Goal: Task Accomplishment & Management: Manage account settings

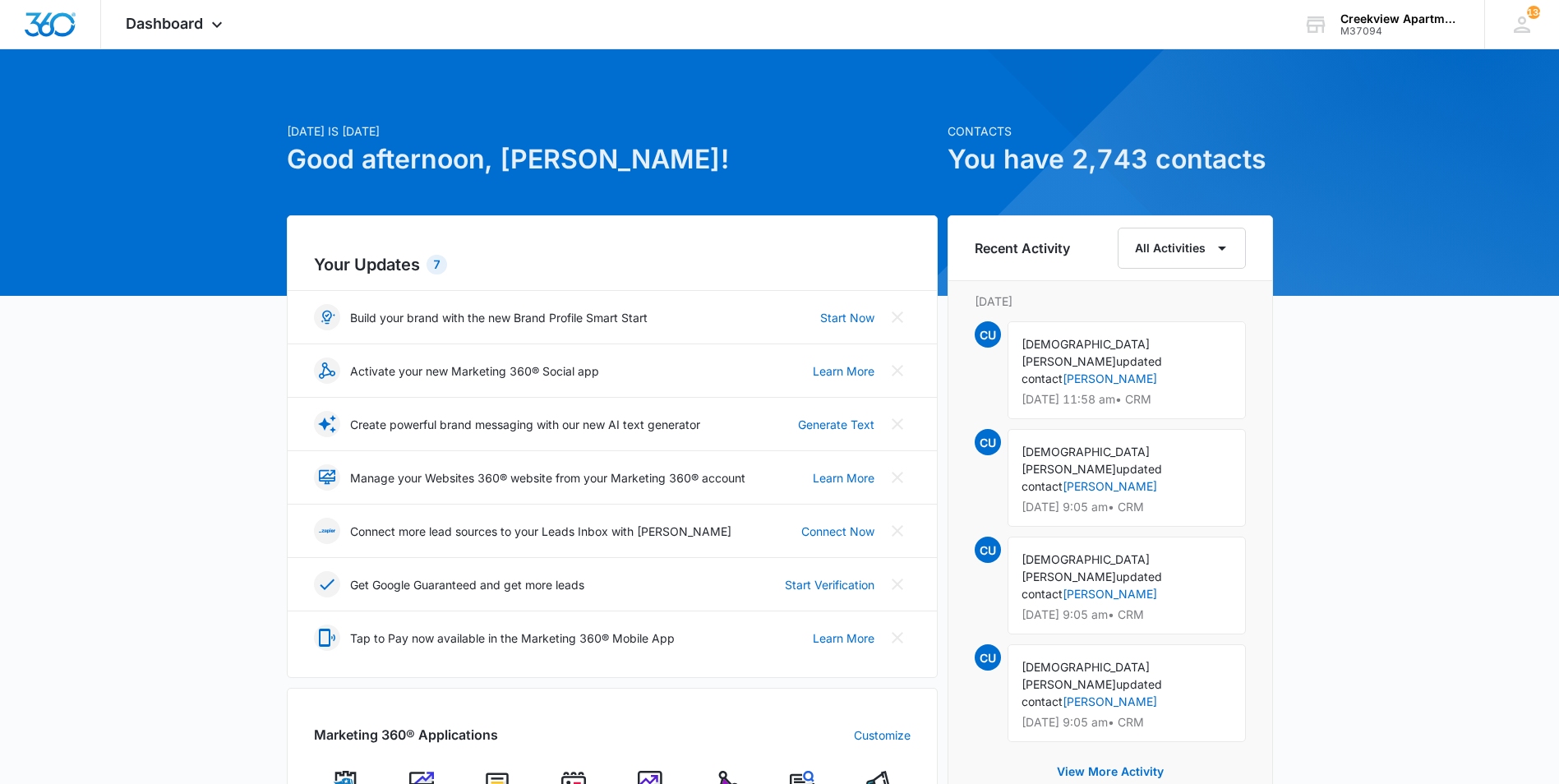
click at [544, 68] on div at bounding box center [779, 173] width 1559 height 246
click at [1363, 438] on div "Today is Tuesday, September 9th Good afternoon, Christian! Contacts You have 2,…" at bounding box center [779, 759] width 1559 height 1378
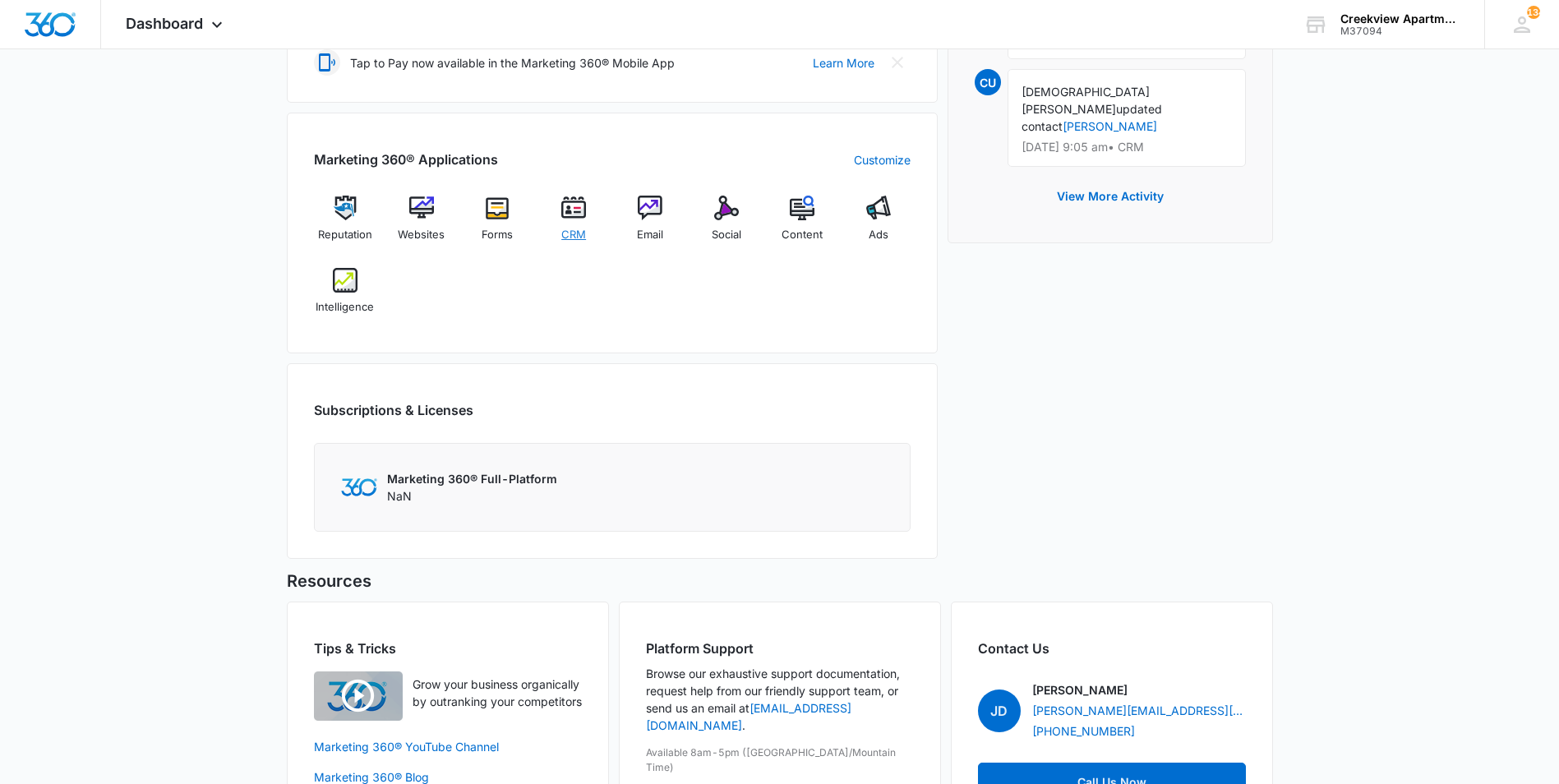
click at [568, 214] on img at bounding box center [574, 207] width 25 height 25
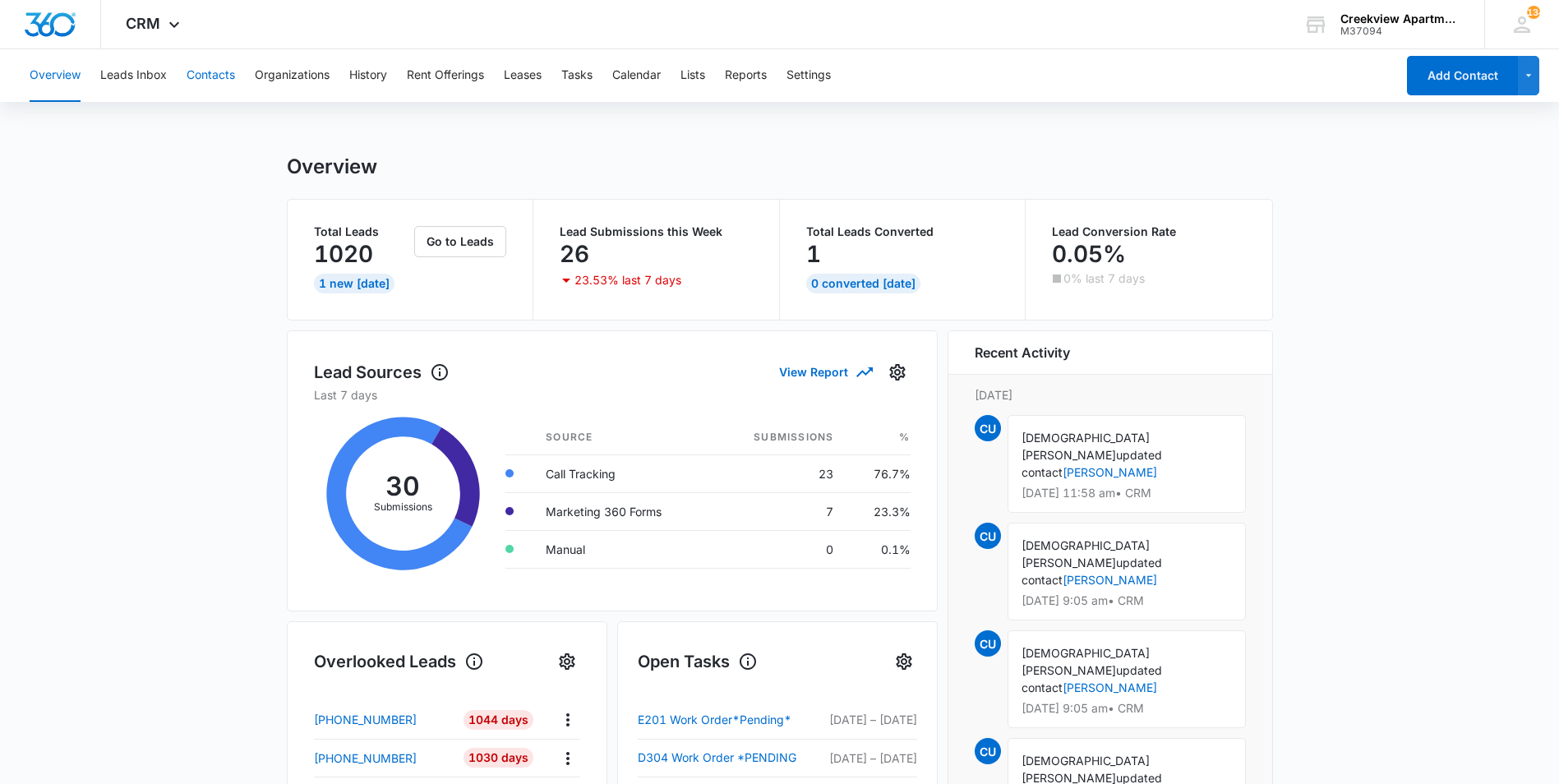
click at [200, 78] on button "Contacts" at bounding box center [211, 75] width 49 height 52
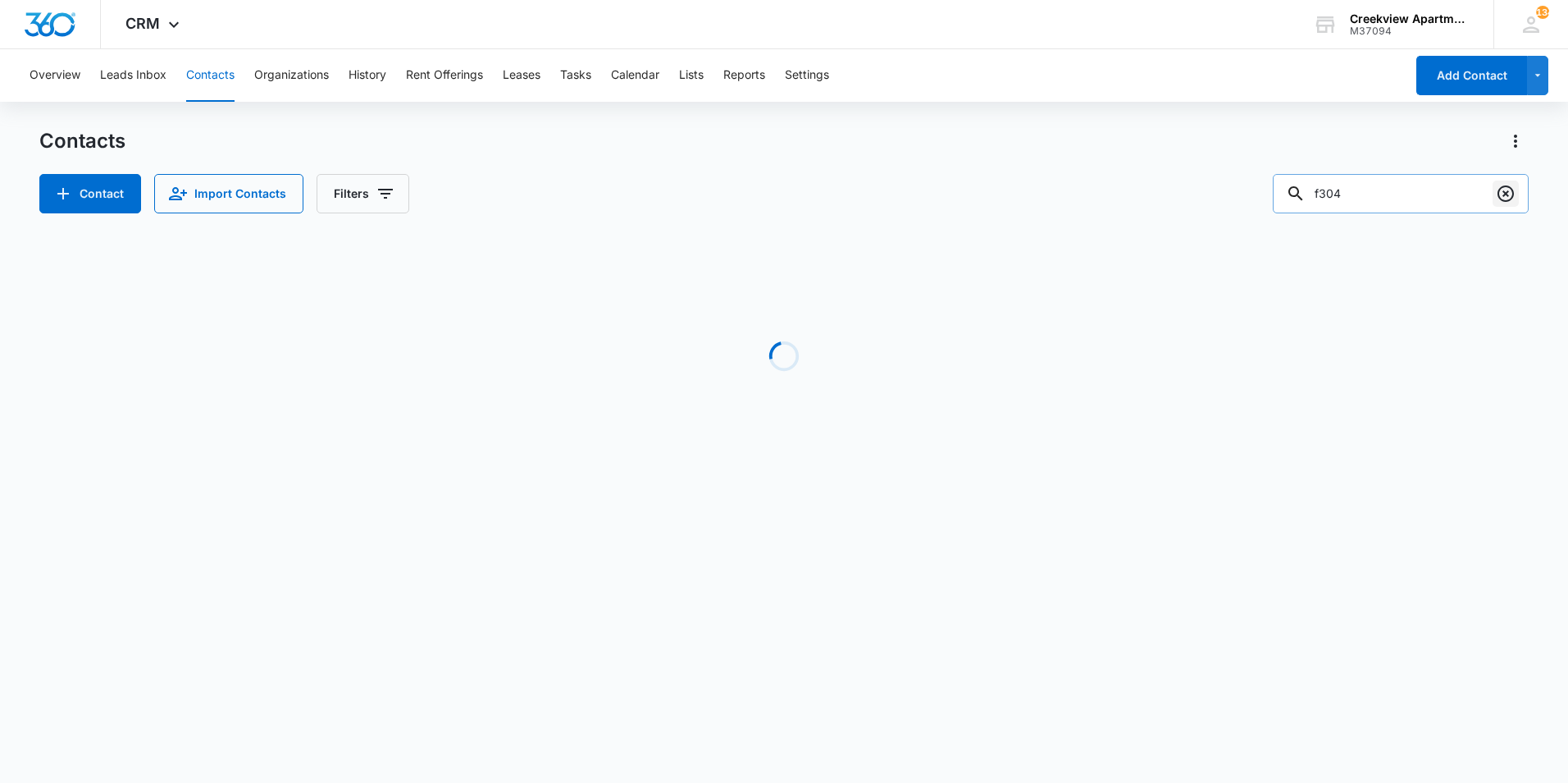
click at [1500, 197] on icon "Clear" at bounding box center [1506, 193] width 16 height 16
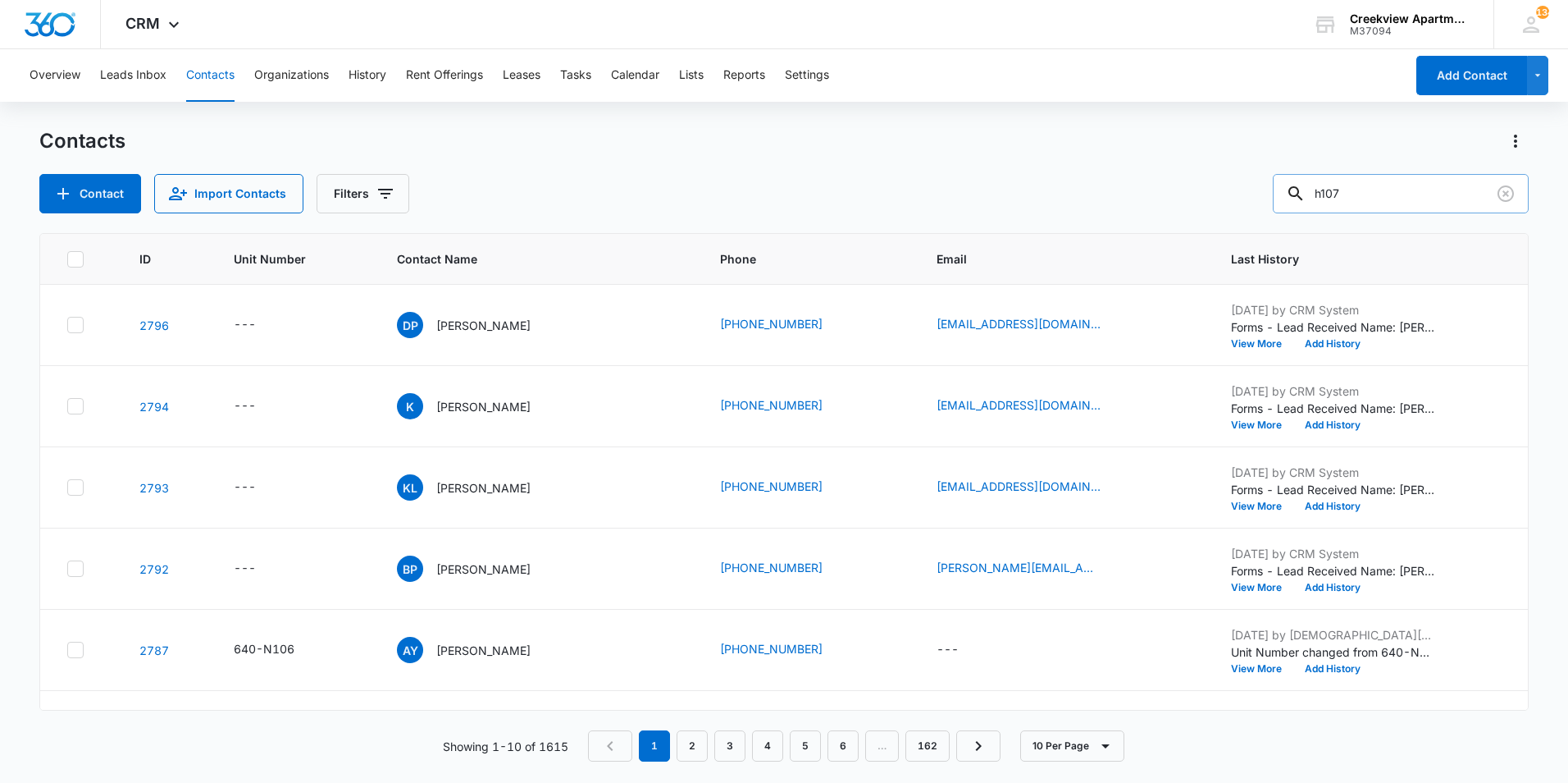
type input "h107"
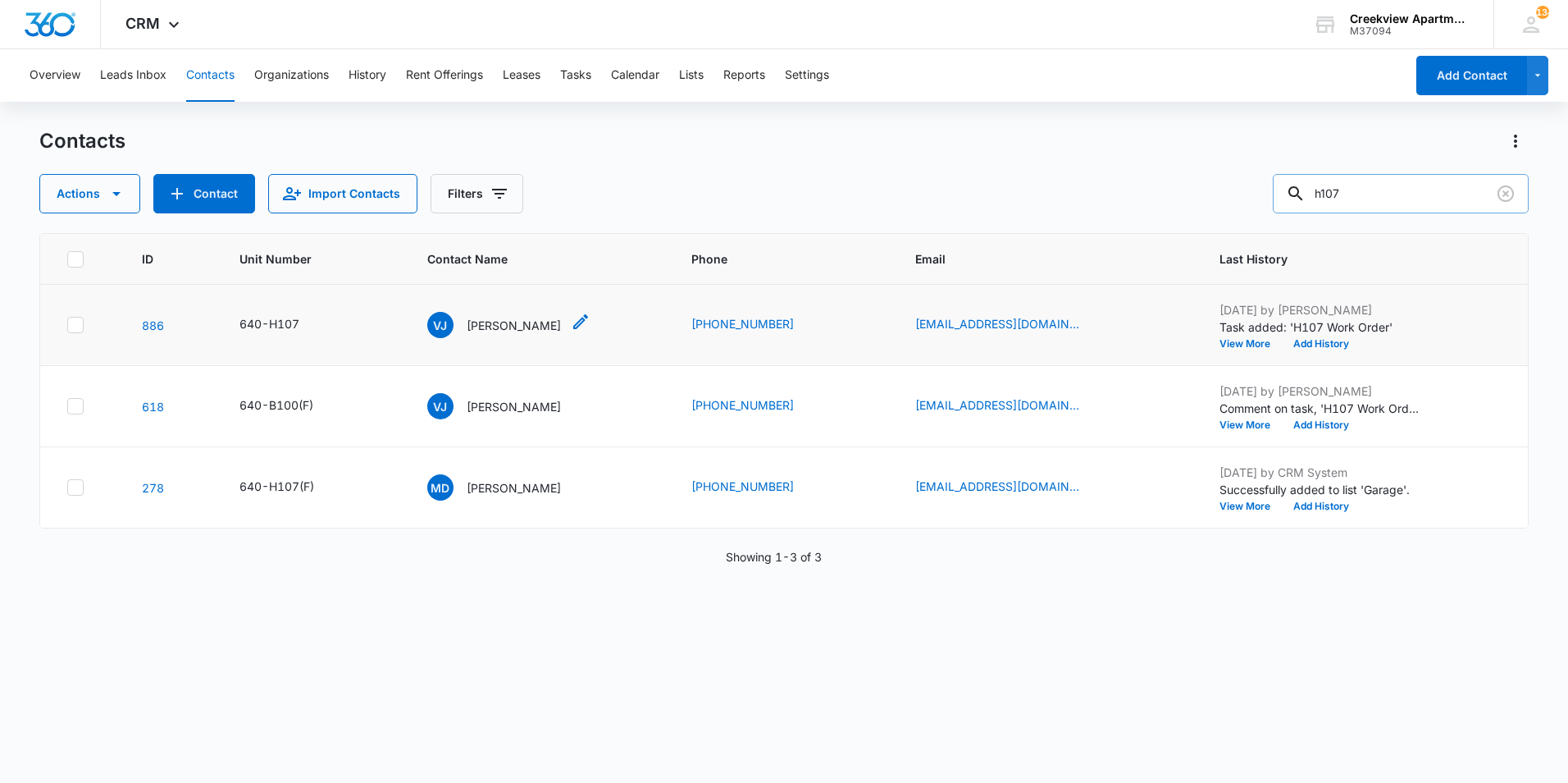
click at [543, 324] on p "Victoria Johnson-Lobato" at bounding box center [514, 325] width 94 height 17
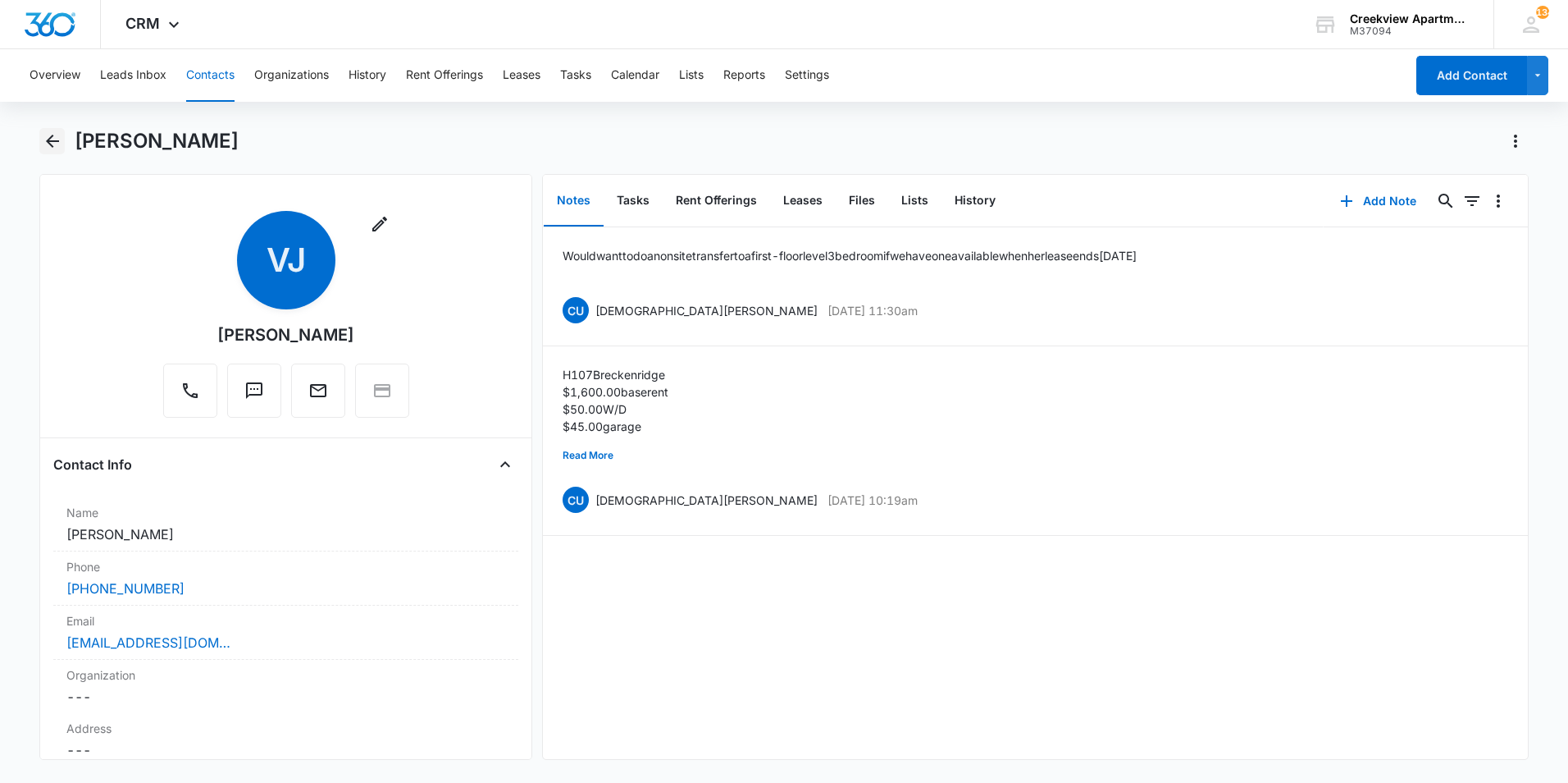
click at [44, 142] on icon "Back" at bounding box center [52, 141] width 20 height 20
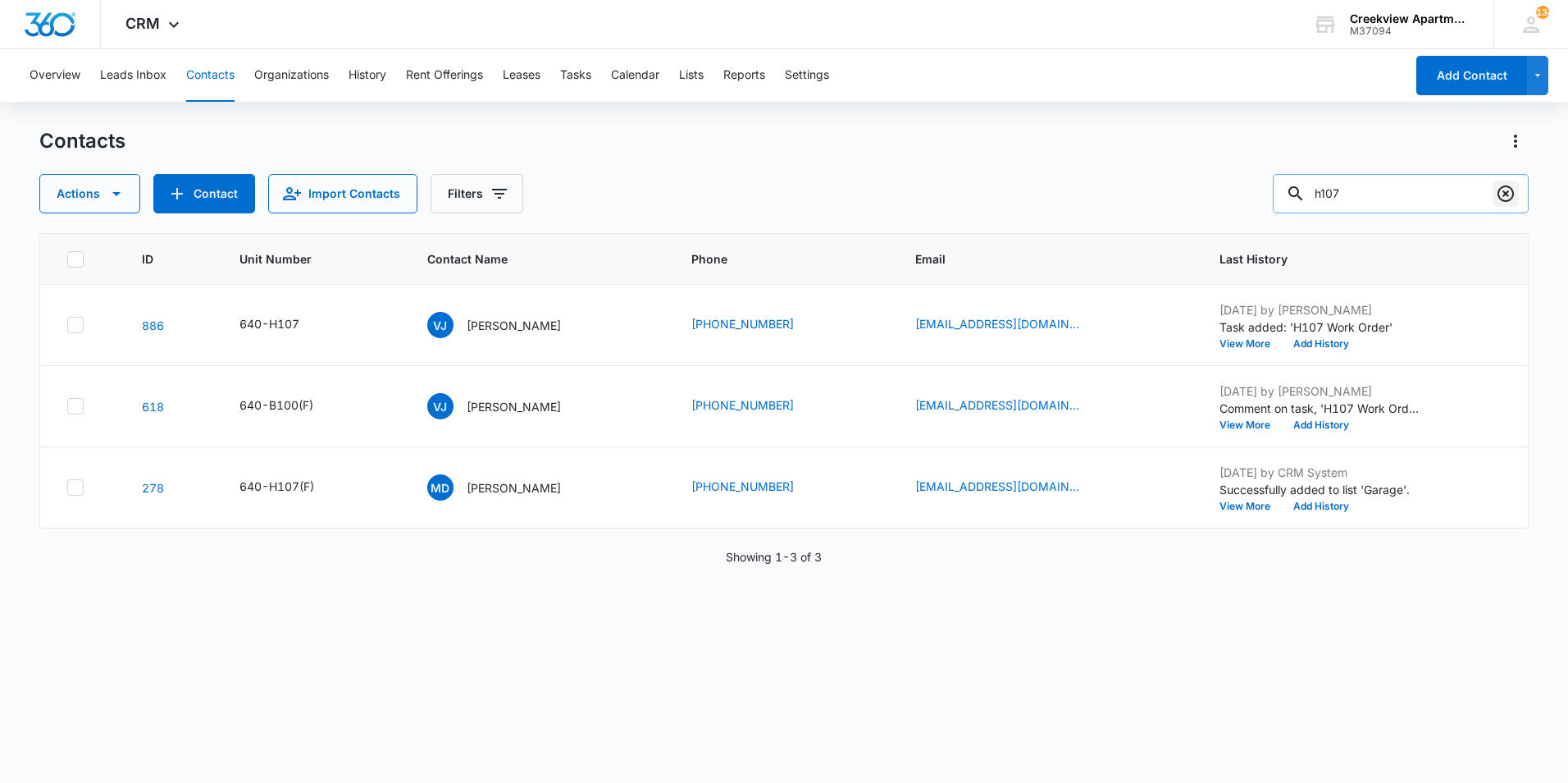
click at [1512, 195] on icon "Clear" at bounding box center [1506, 193] width 20 height 20
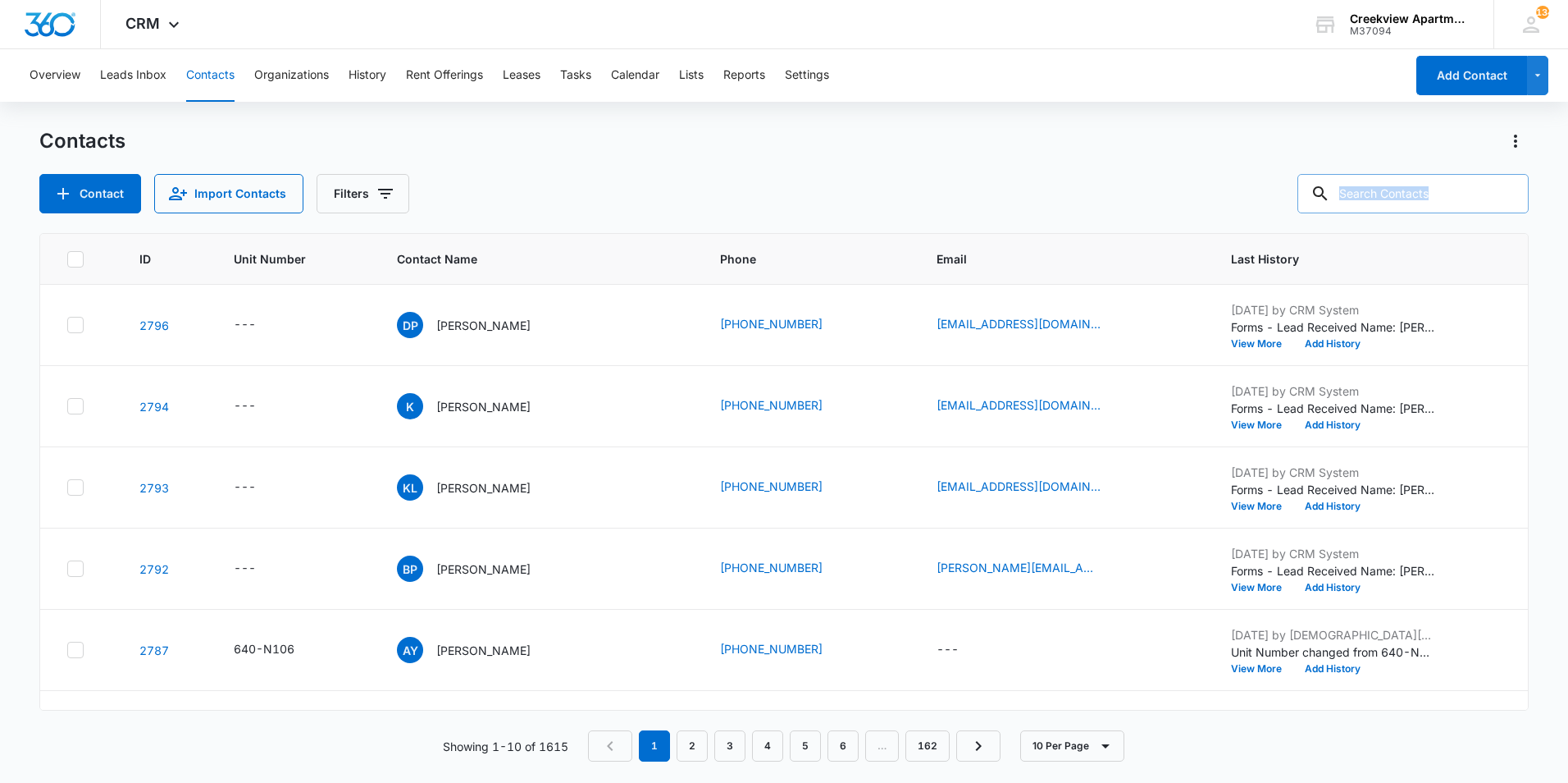
click at [1512, 195] on div at bounding box center [1506, 193] width 26 height 39
drag, startPoint x: 1512, startPoint y: 195, endPoint x: 1495, endPoint y: 194, distance: 17.0
click at [1495, 194] on div at bounding box center [1506, 193] width 26 height 39
click at [1462, 180] on input "text" at bounding box center [1412, 193] width 232 height 39
click at [1459, 182] on input "text" at bounding box center [1412, 193] width 232 height 39
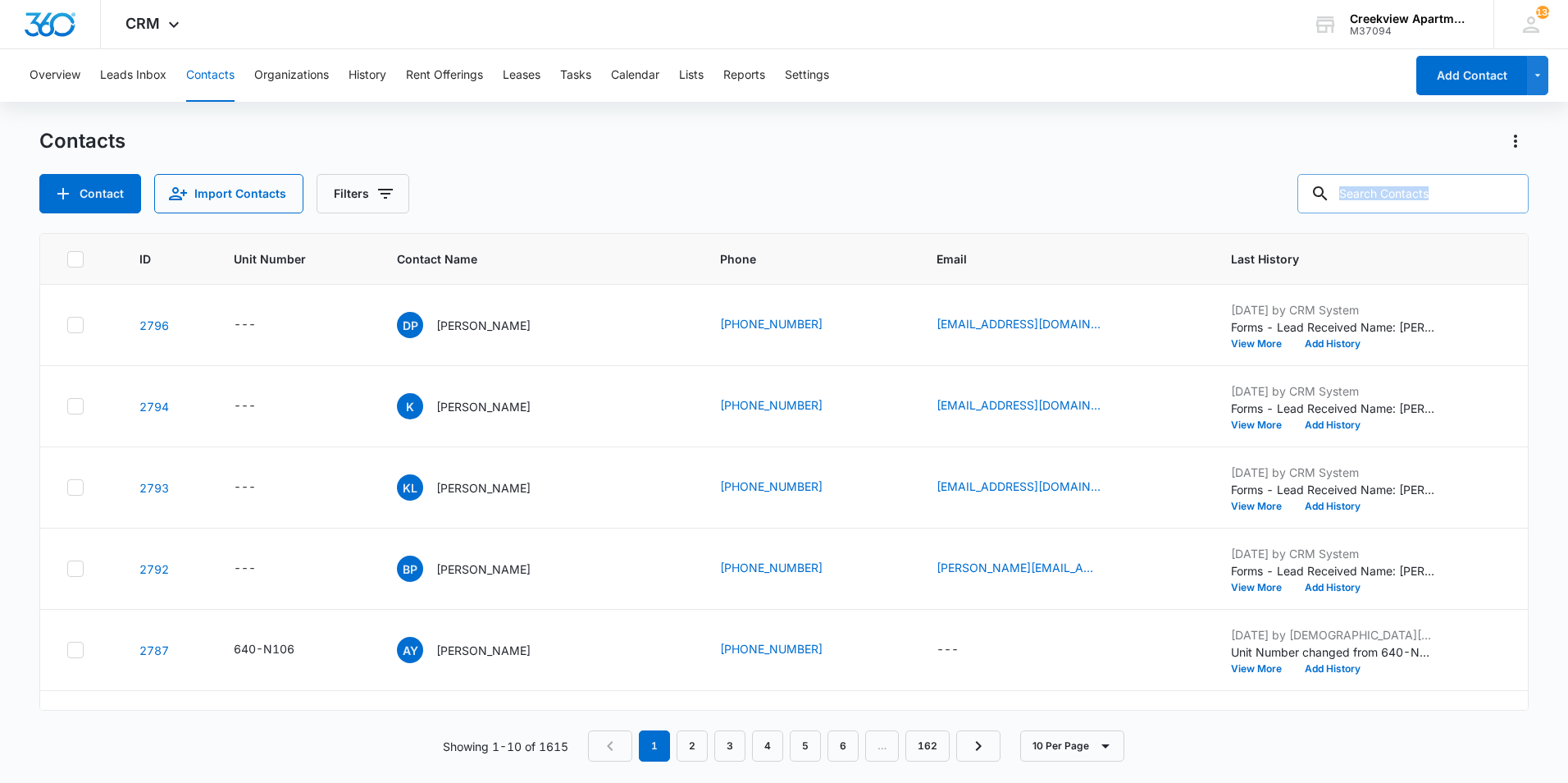
click at [1445, 195] on input "text" at bounding box center [1412, 193] width 232 height 39
click at [1371, 200] on input "text" at bounding box center [1412, 193] width 232 height 39
click at [1376, 185] on input "text" at bounding box center [1412, 193] width 232 height 39
type input "h107"
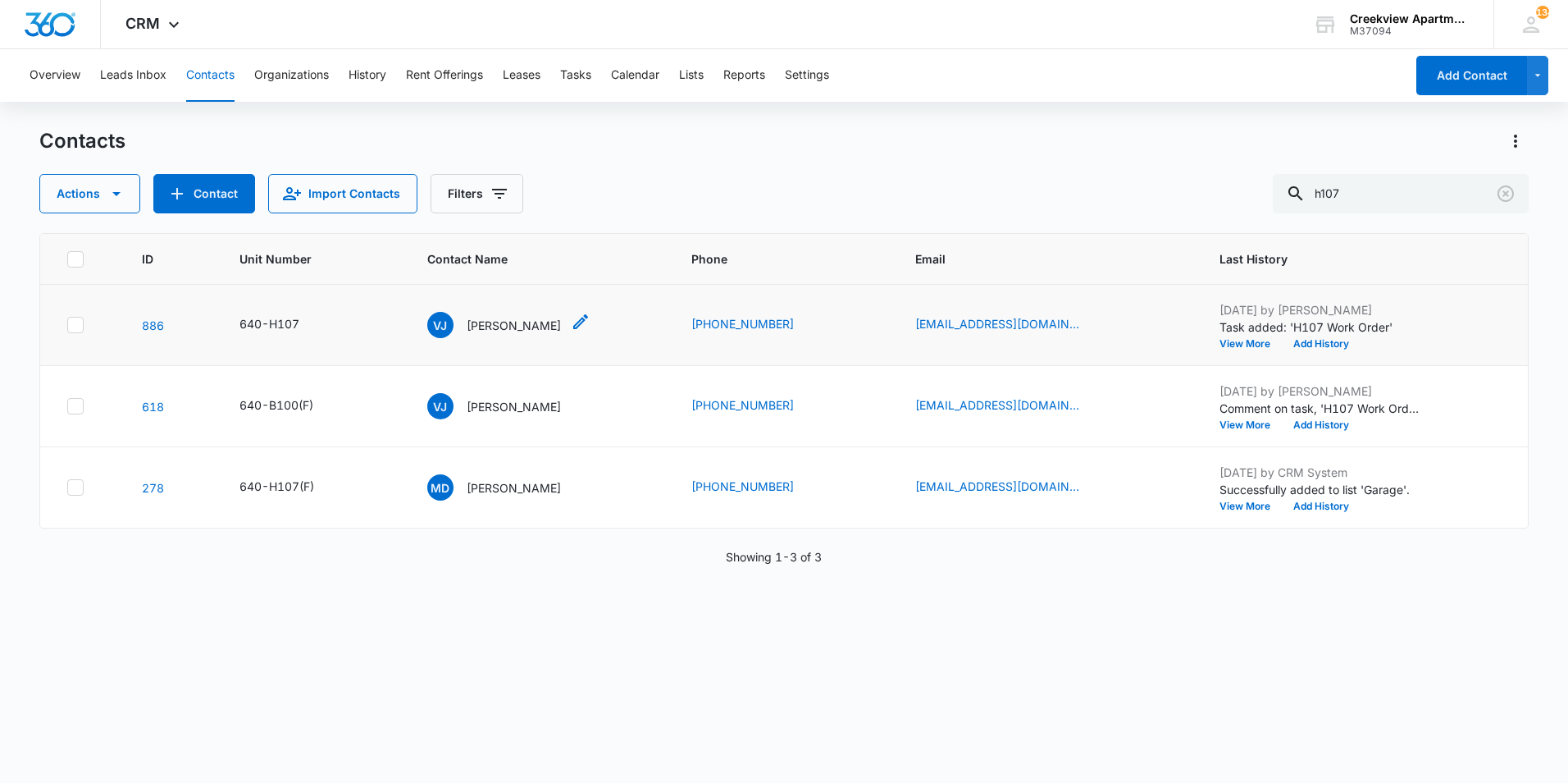
click at [549, 334] on div "VJ Victoria Johnson-Lobato" at bounding box center [494, 325] width 133 height 26
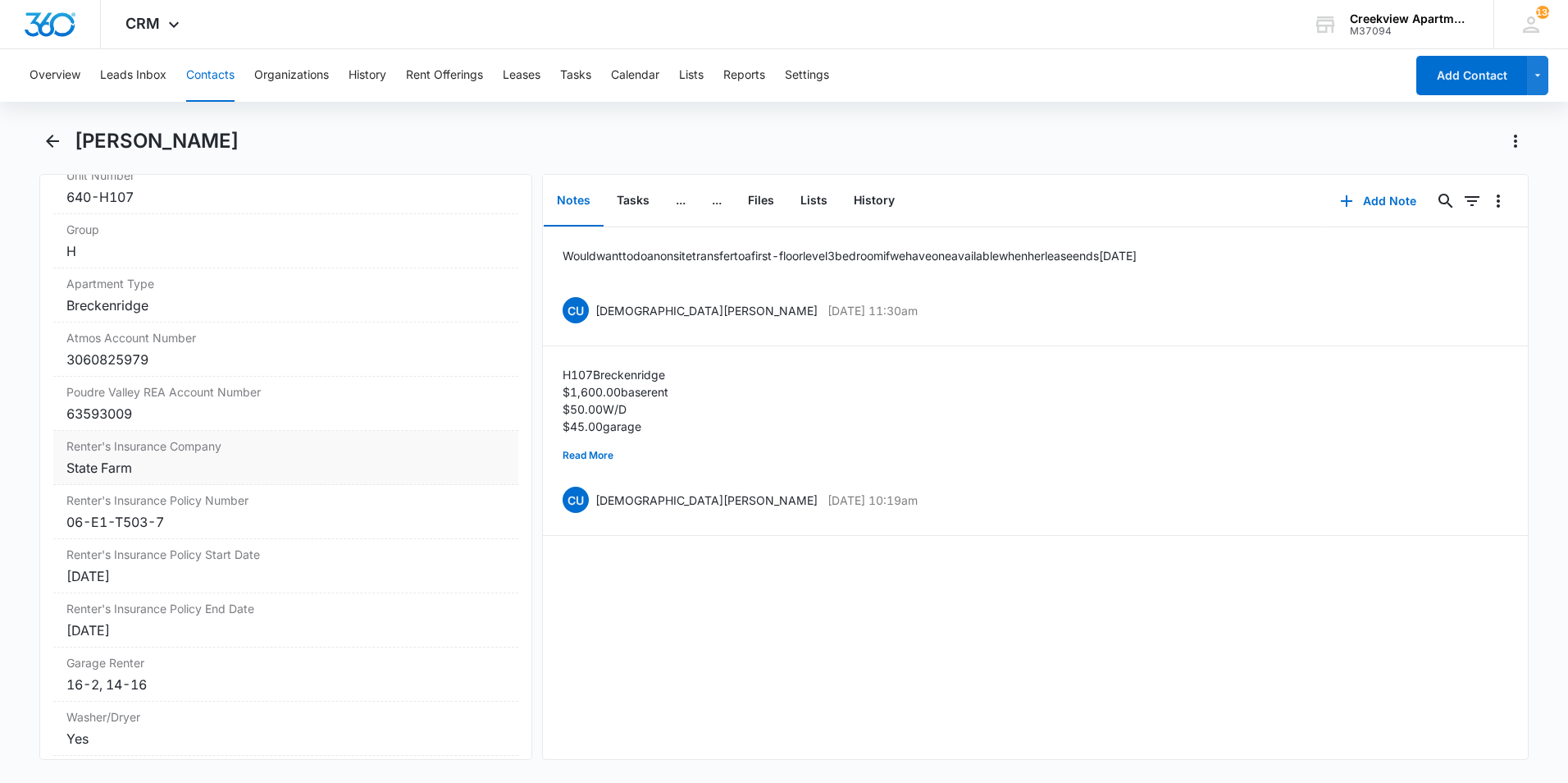
scroll to position [1887, 0]
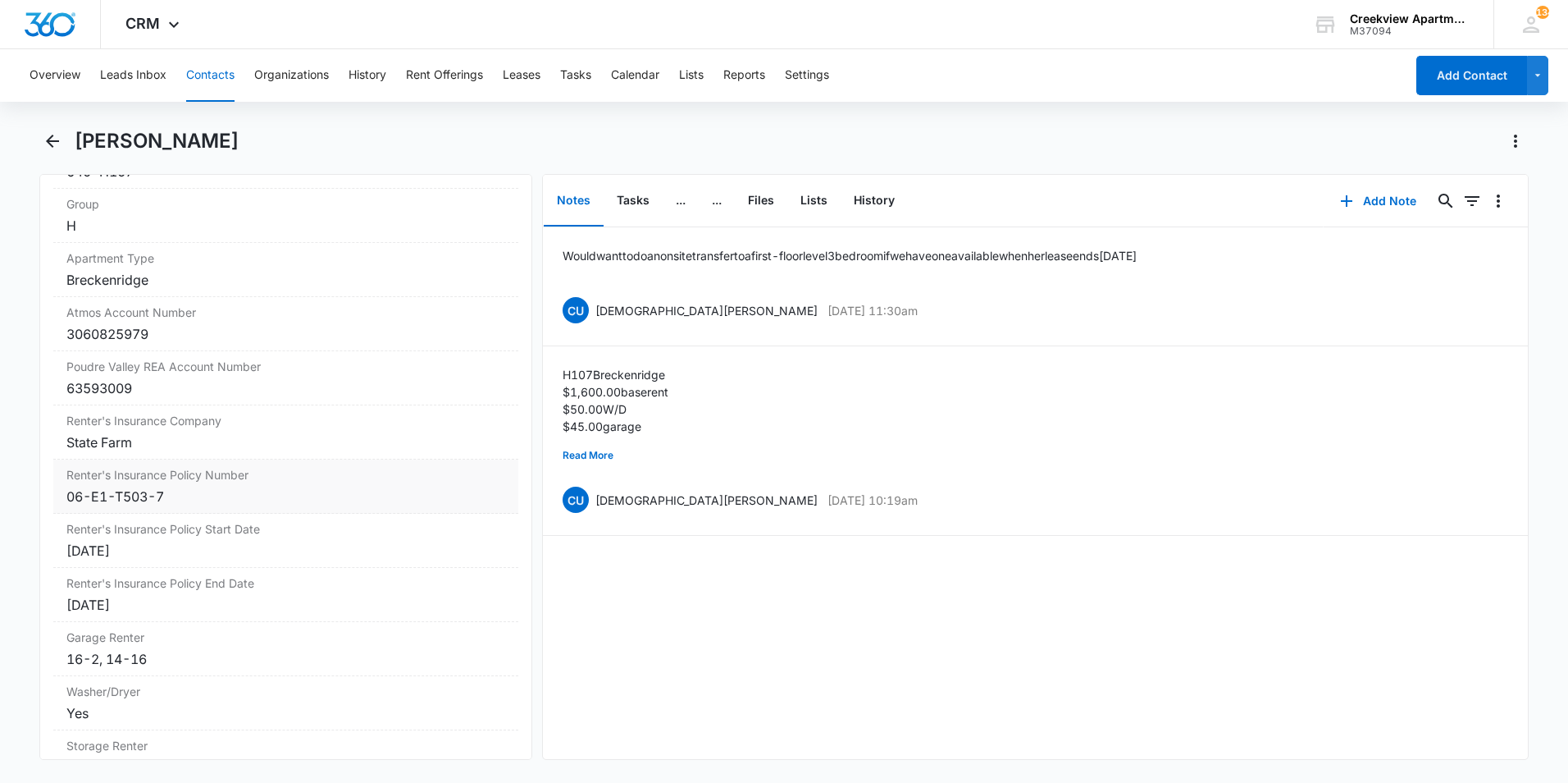
click at [220, 499] on div "06-E1-T503-7" at bounding box center [285, 496] width 438 height 20
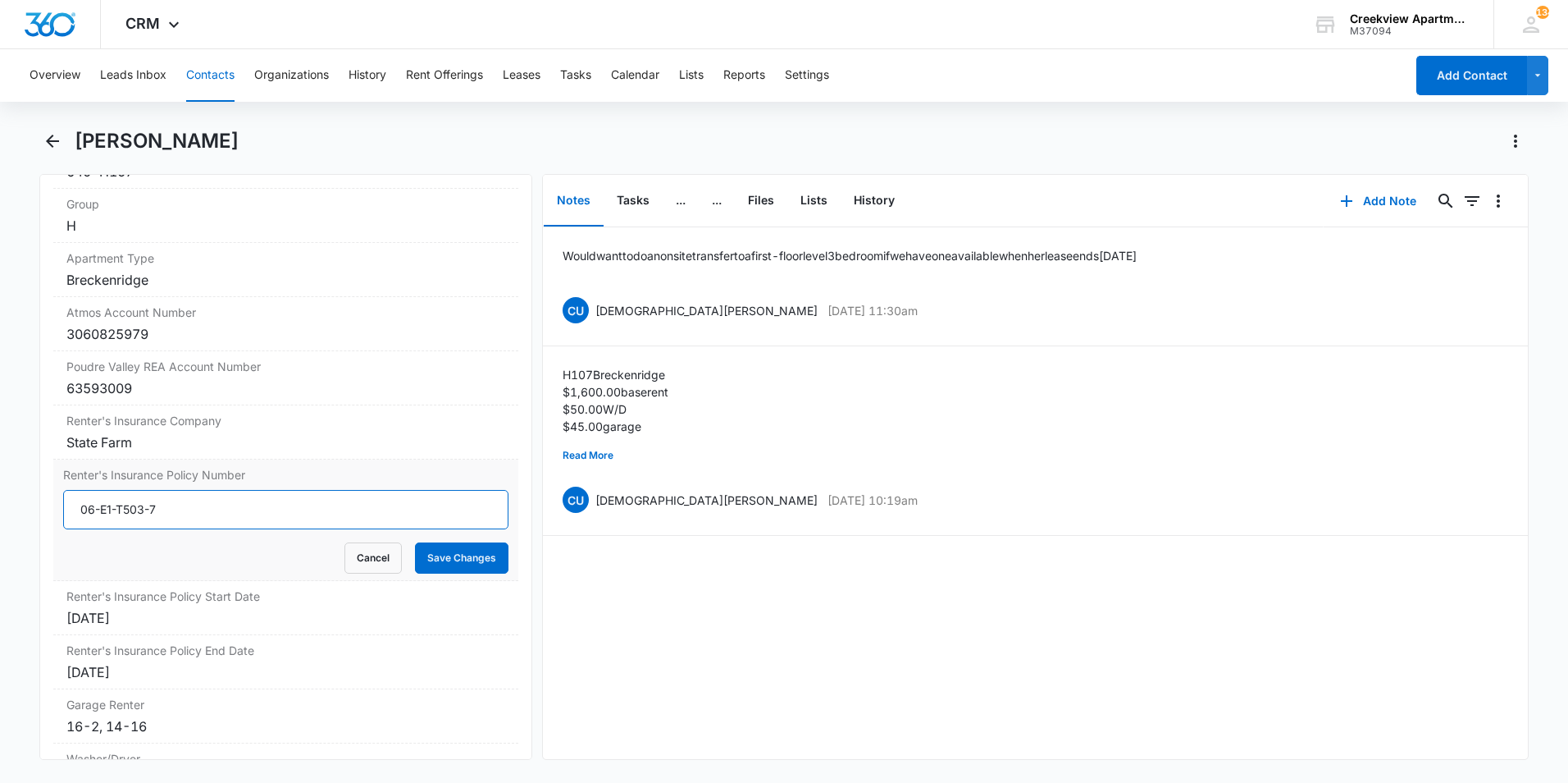
click at [212, 510] on input "06-E1-T503-7" at bounding box center [285, 509] width 445 height 39
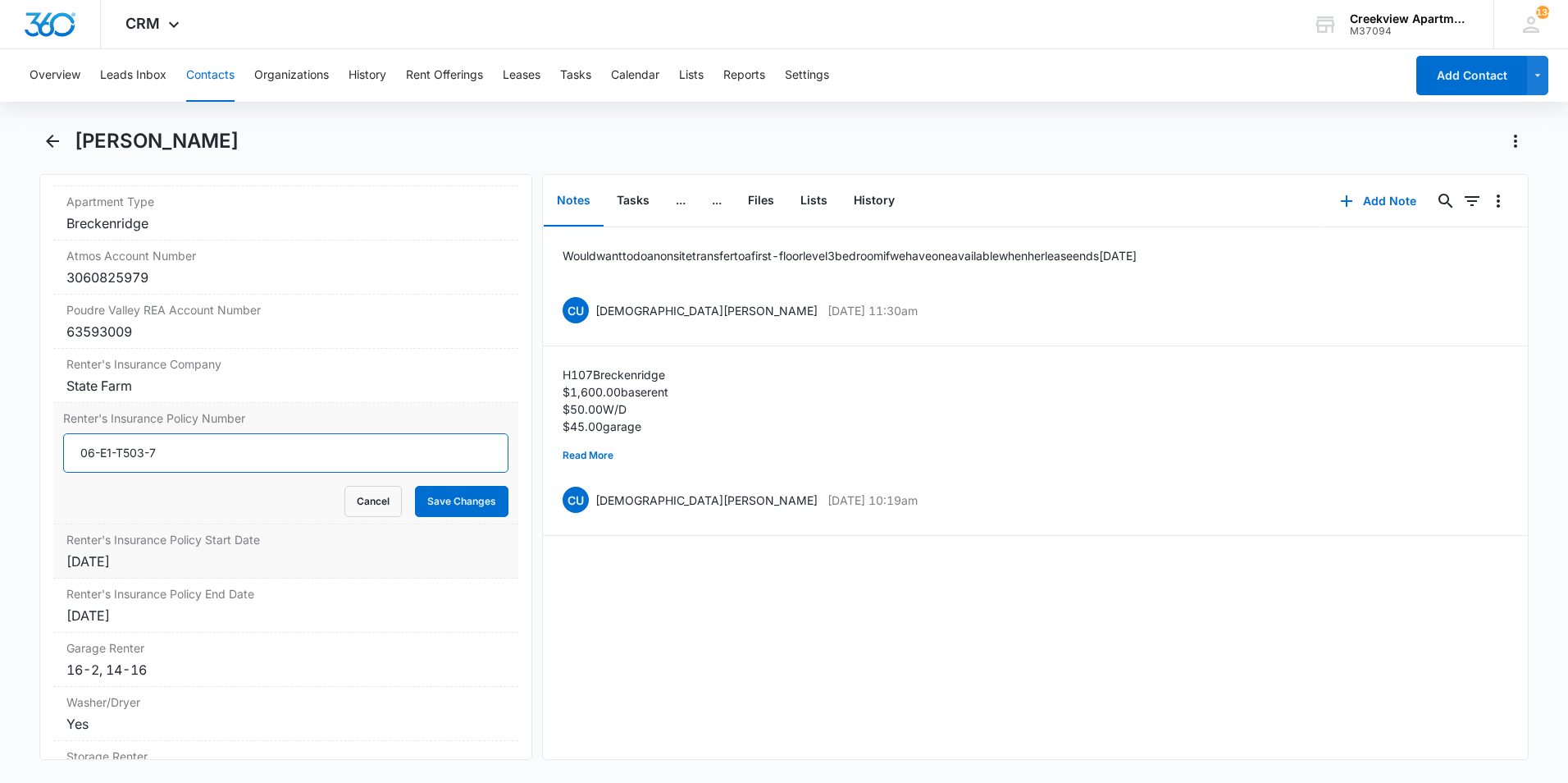
scroll to position [1969, 0]
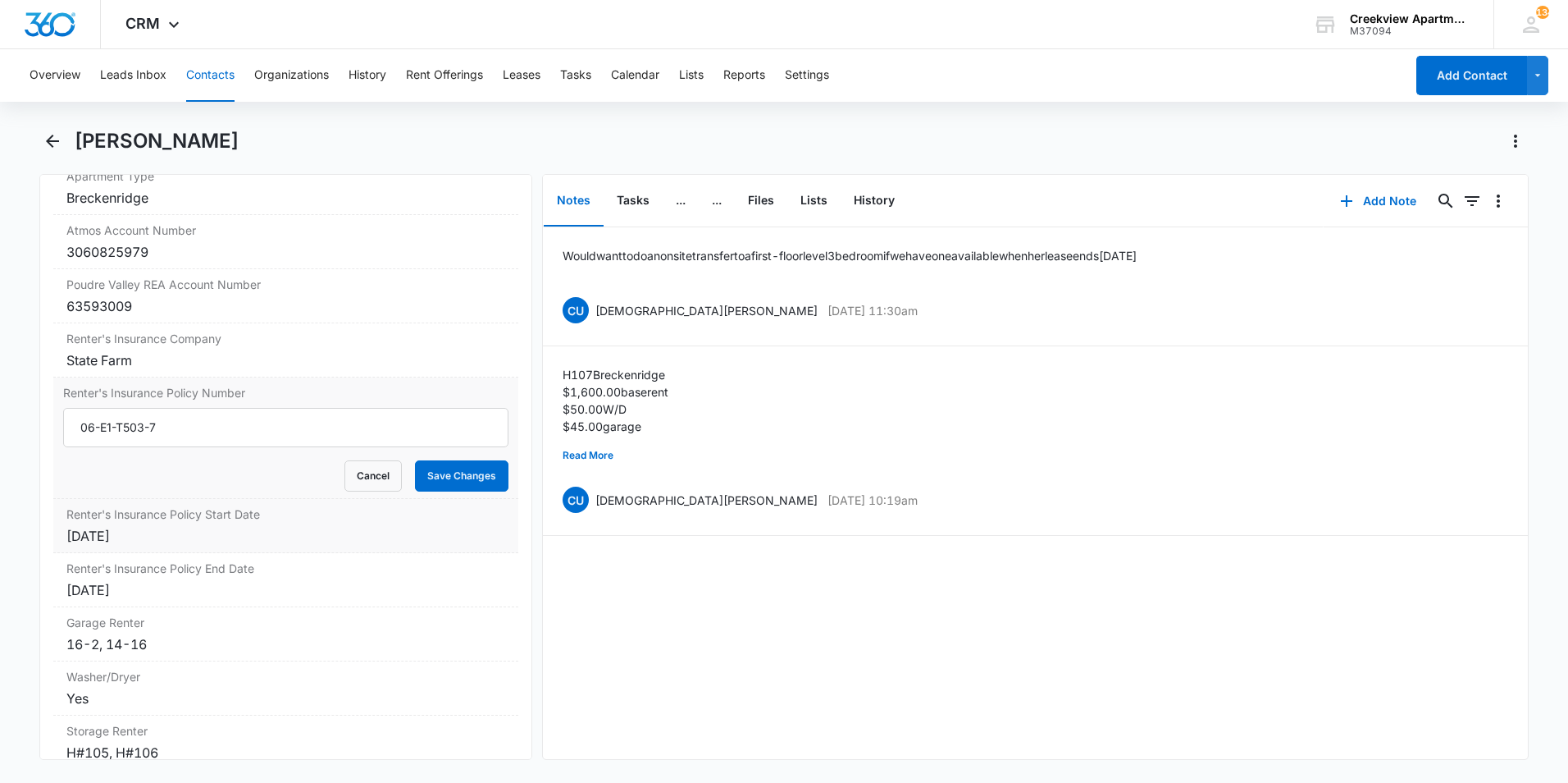
click at [204, 539] on div "9/23/23" at bounding box center [285, 535] width 438 height 20
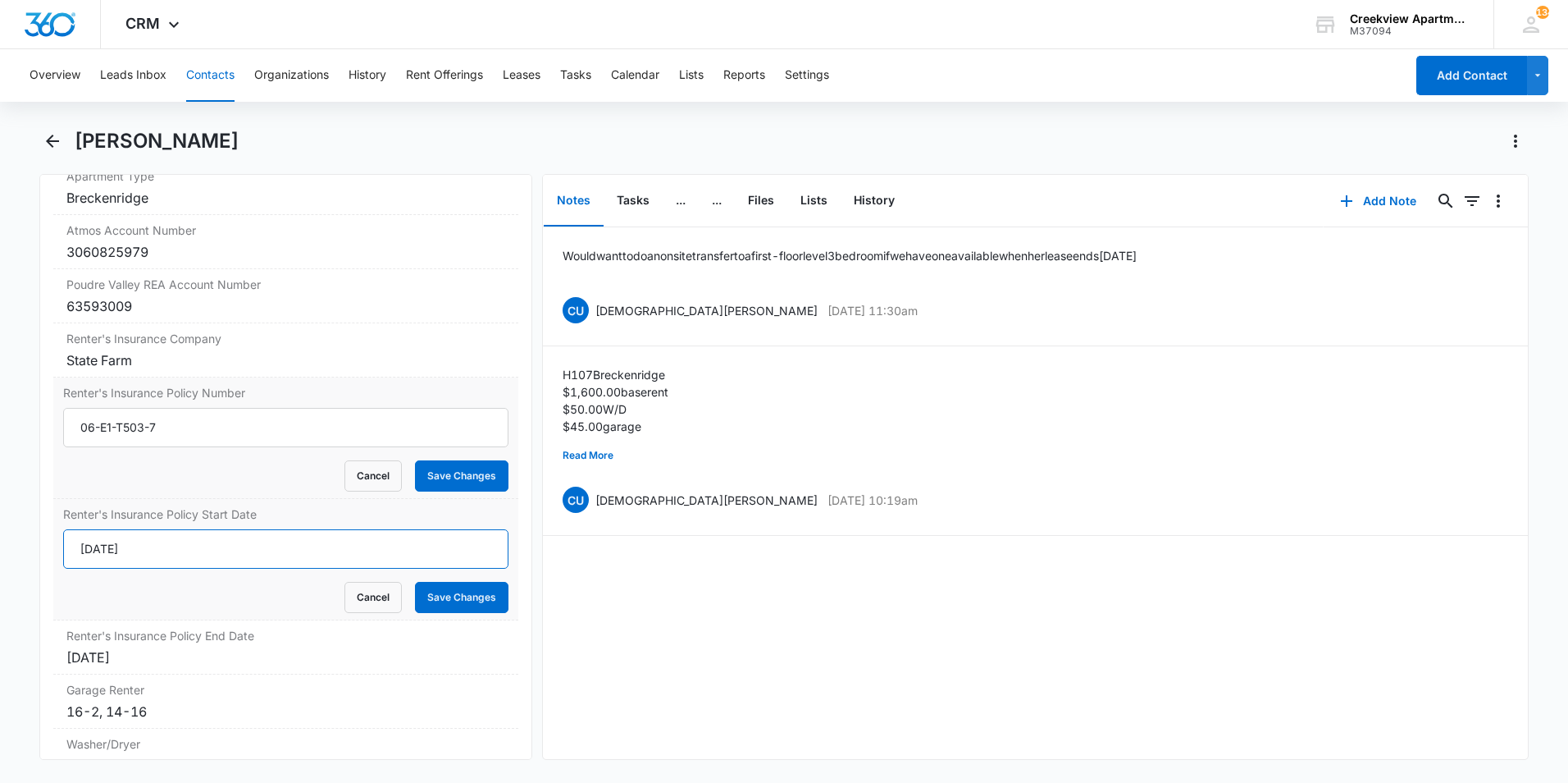
click at [217, 551] on input "9/23/23" at bounding box center [285, 549] width 445 height 39
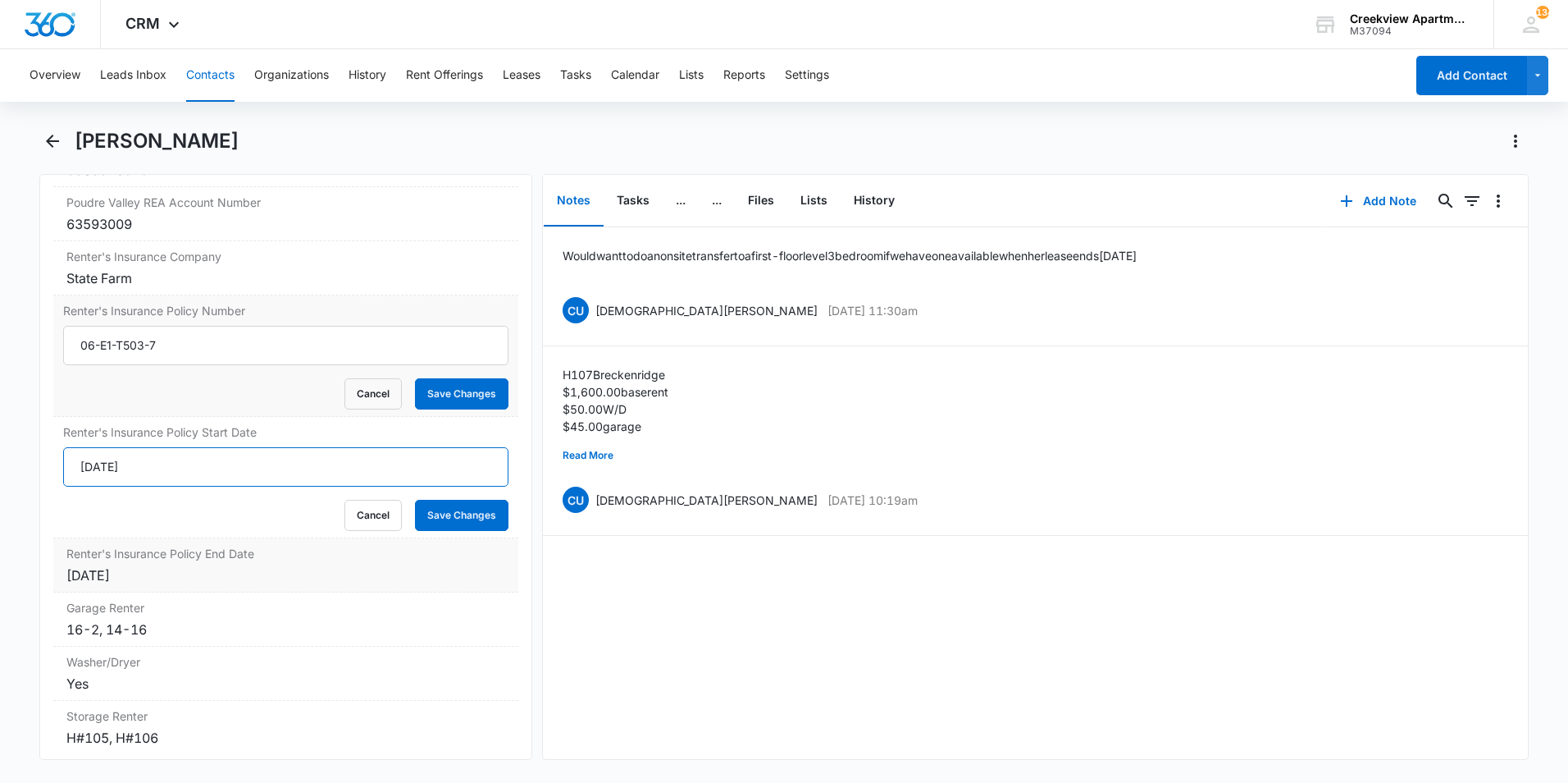
type input "9/23/25"
click at [228, 562] on div "Renter's Insurance Policy End Date Cancel Save Changes 9/23/24" at bounding box center [285, 565] width 465 height 54
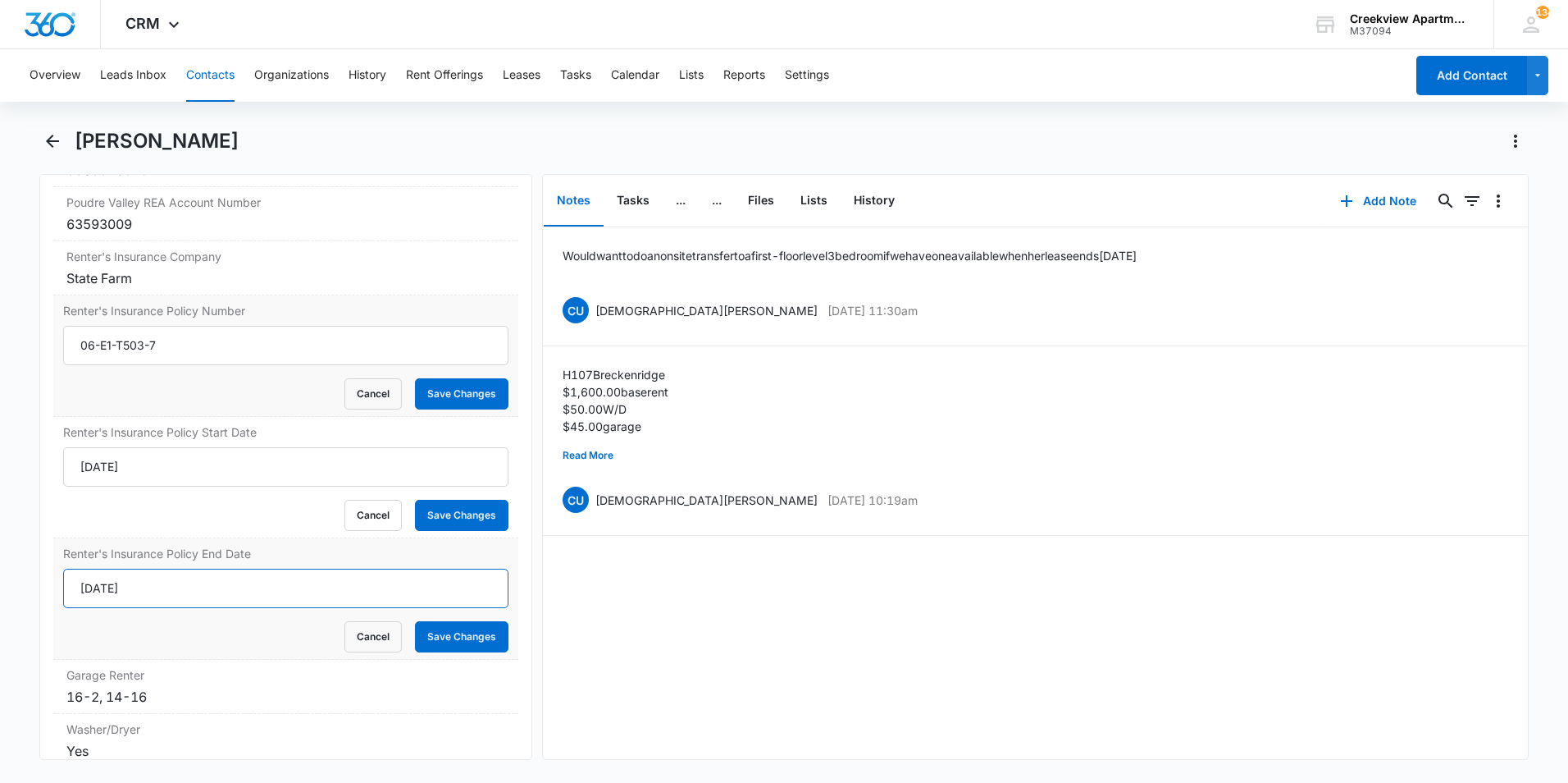
click at [168, 585] on input "9/23/24" at bounding box center [285, 588] width 445 height 39
type input "9/23/26"
click at [486, 630] on button "Save Changes" at bounding box center [461, 637] width 93 height 31
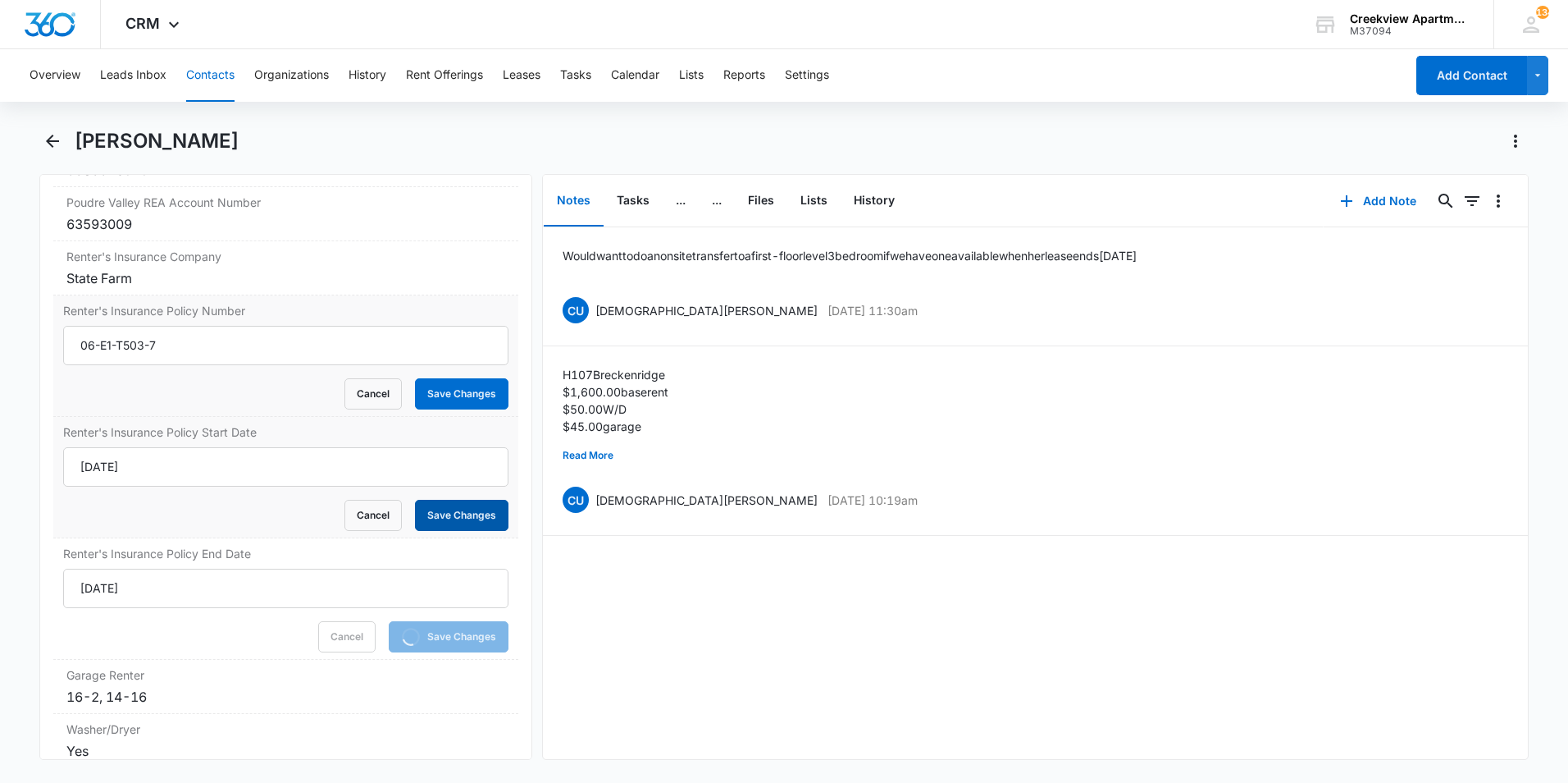
drag, startPoint x: 452, startPoint y: 507, endPoint x: 457, endPoint y: 495, distance: 13.0
click at [454, 504] on button "Save Changes" at bounding box center [461, 515] width 93 height 31
click at [473, 403] on button "Save Changes" at bounding box center [461, 393] width 93 height 31
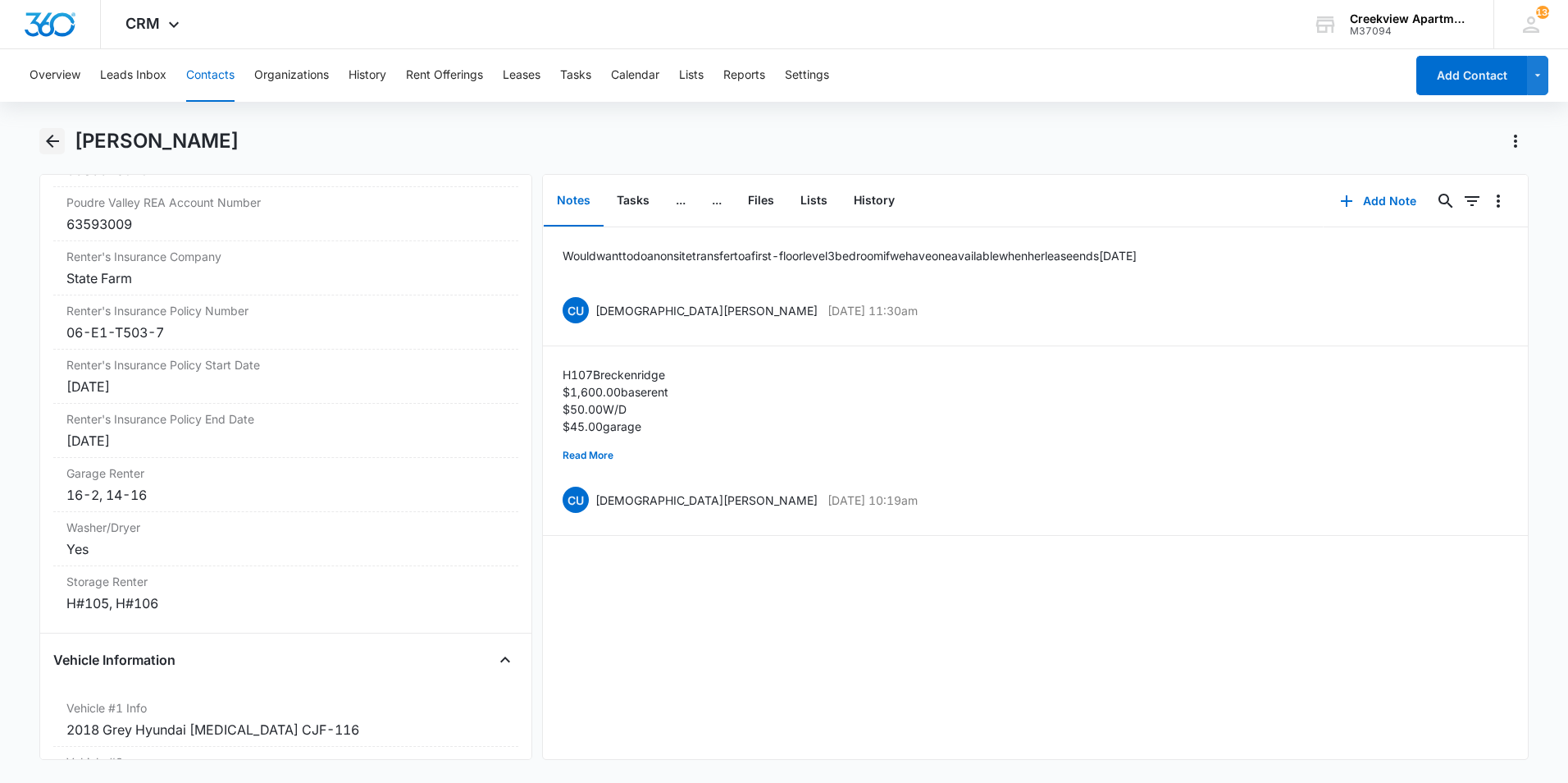
click at [43, 141] on icon "Back" at bounding box center [52, 141] width 20 height 20
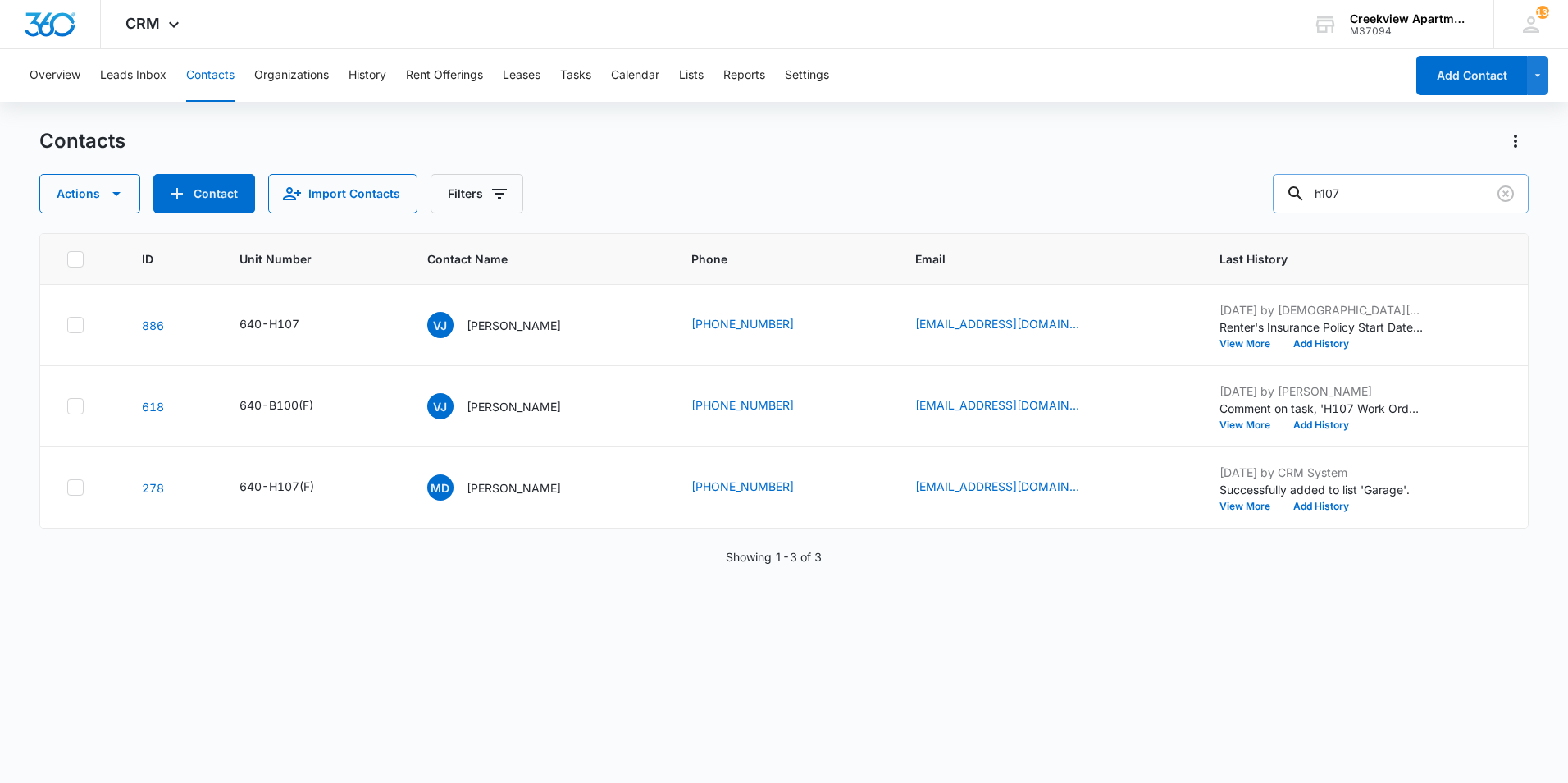
click at [1457, 203] on input "h107" at bounding box center [1401, 193] width 255 height 39
click at [1458, 208] on input "h107" at bounding box center [1401, 193] width 255 height 39
type input "f105"
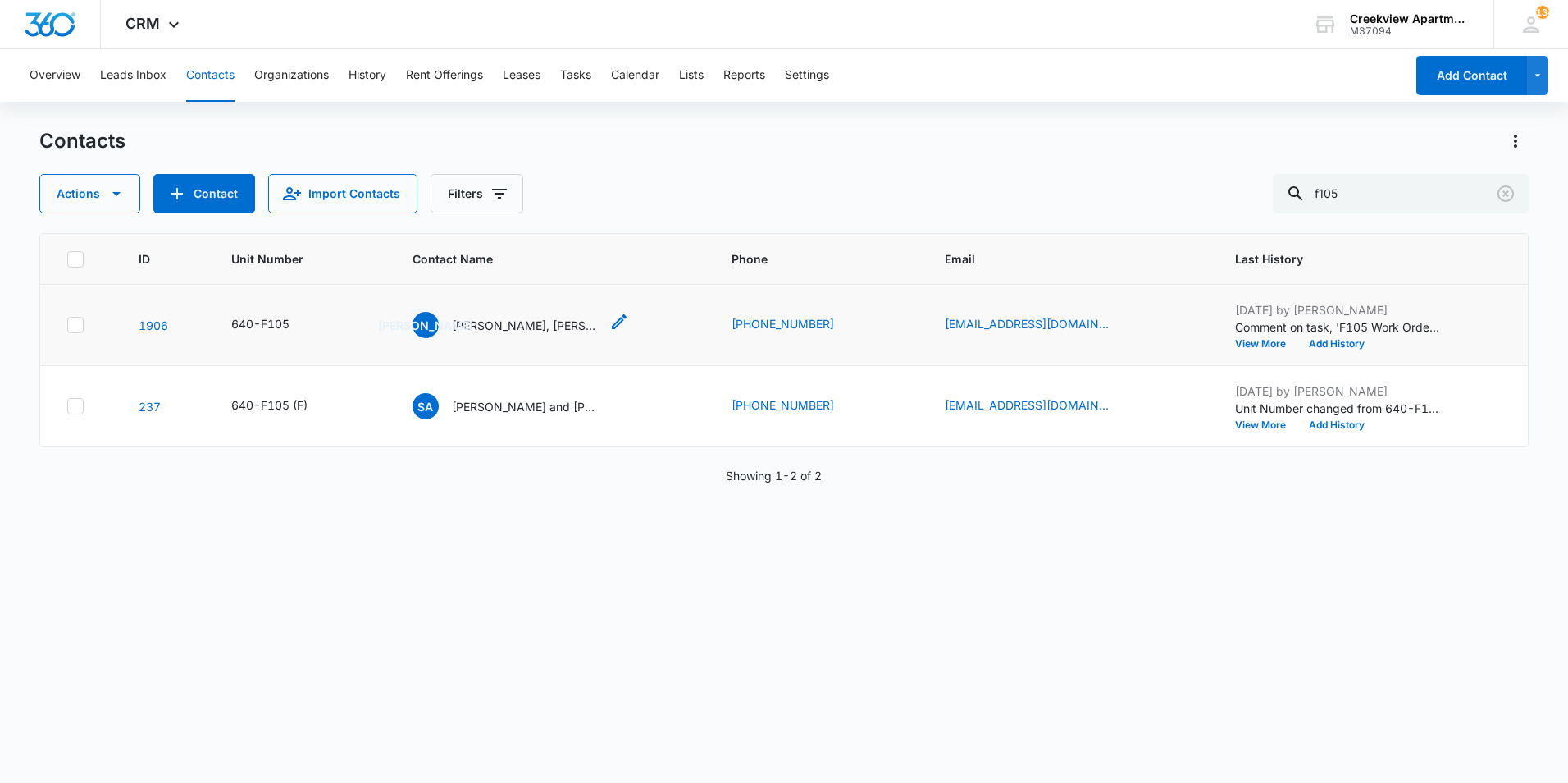
click at [518, 324] on p "Jessica Antuna, Samuel Khampith Keomanivane" at bounding box center [526, 325] width 148 height 17
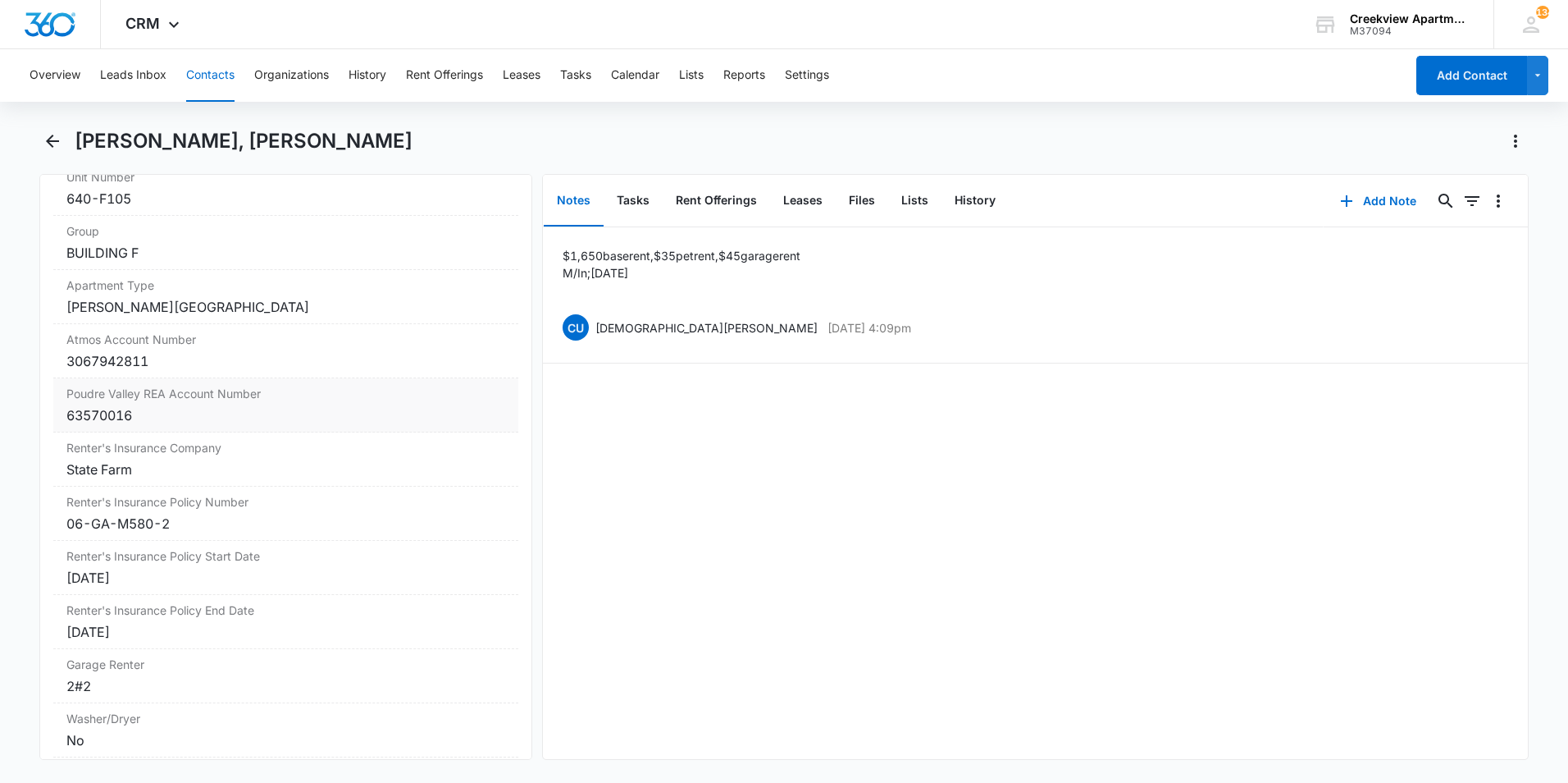
scroll to position [1887, 0]
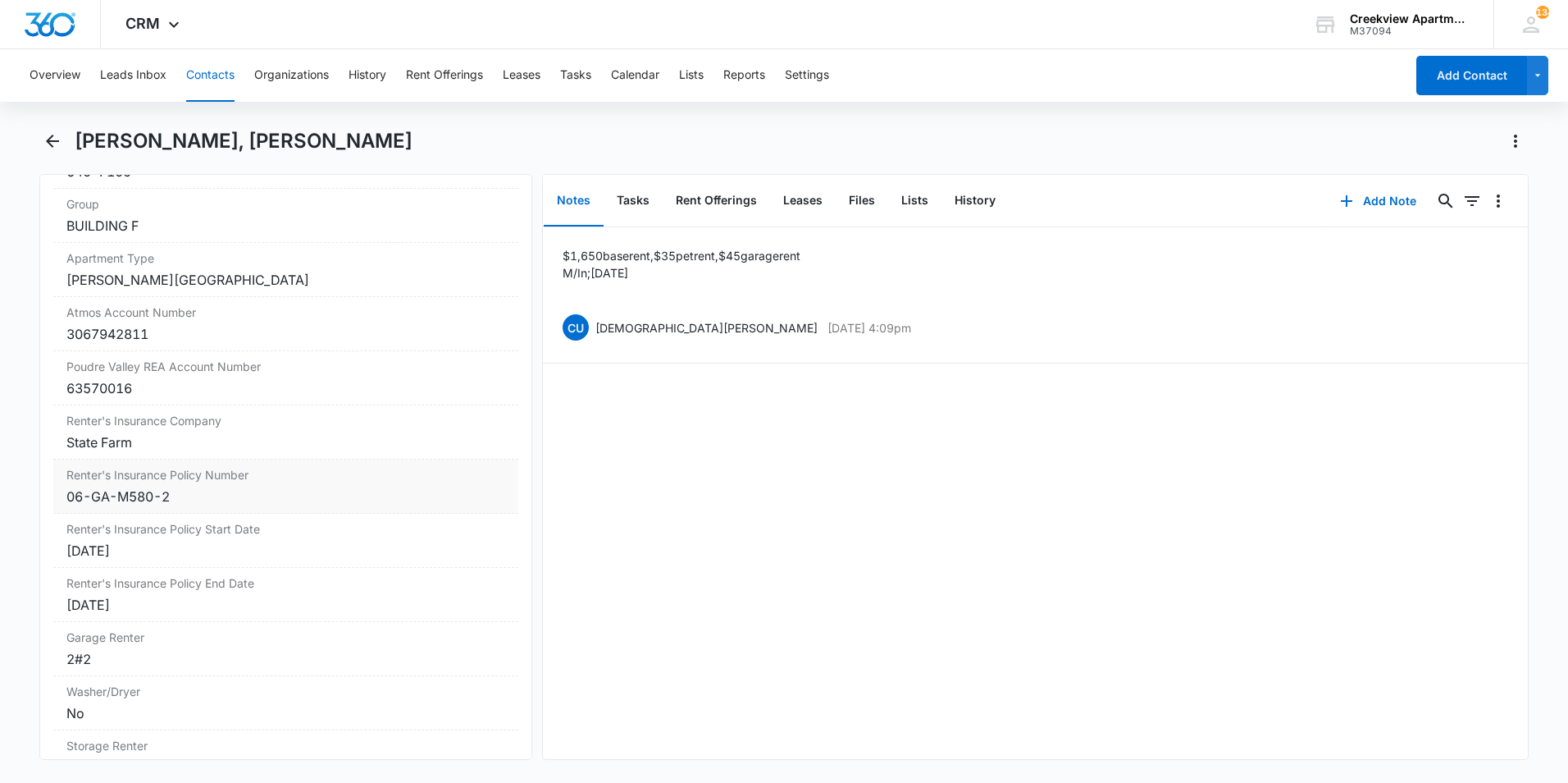
click at [252, 506] on div "06-GA-M580-2" at bounding box center [285, 496] width 438 height 20
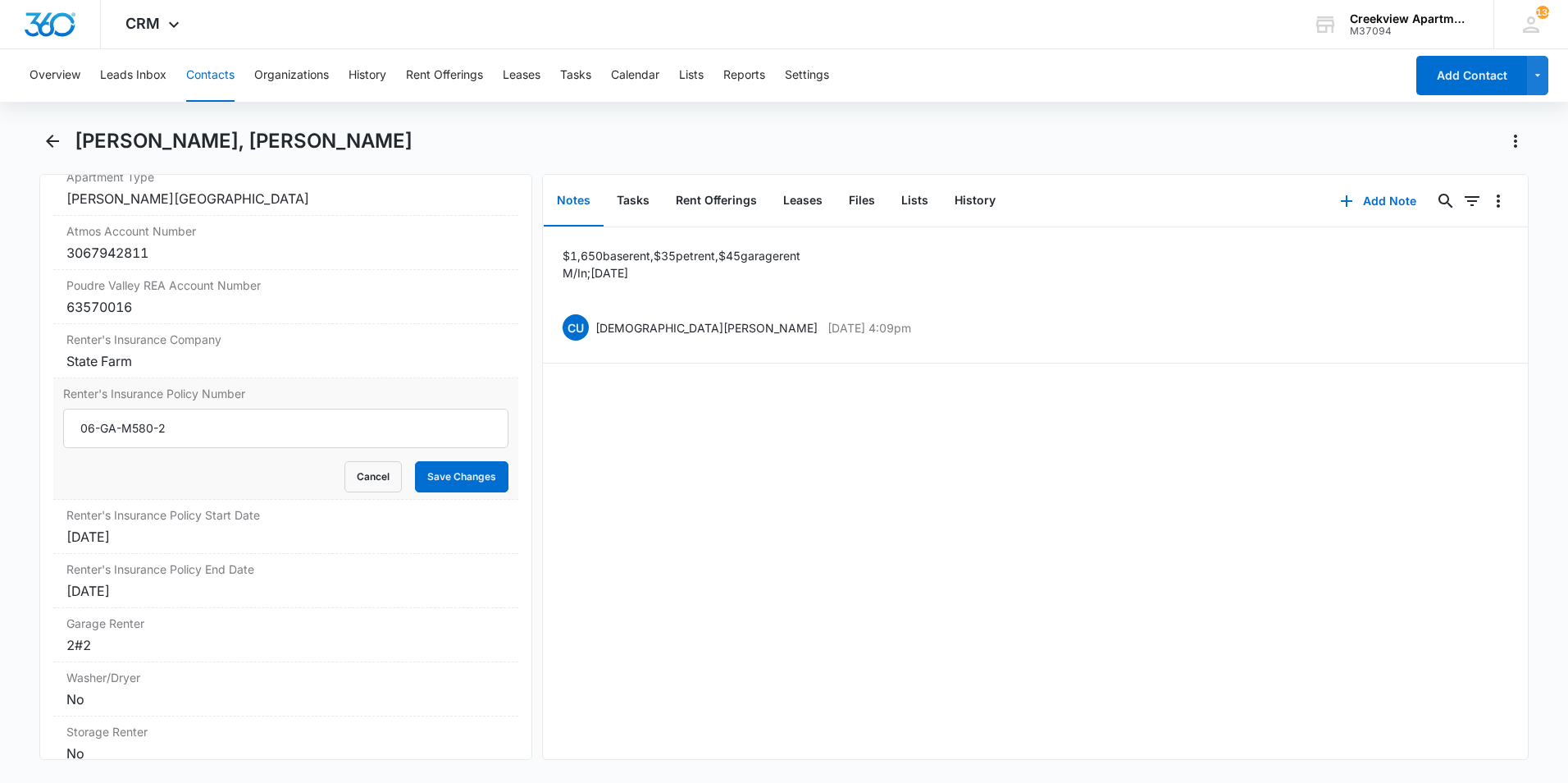
scroll to position [1969, 0]
click at [243, 545] on div "10/11/2024" at bounding box center [285, 535] width 438 height 20
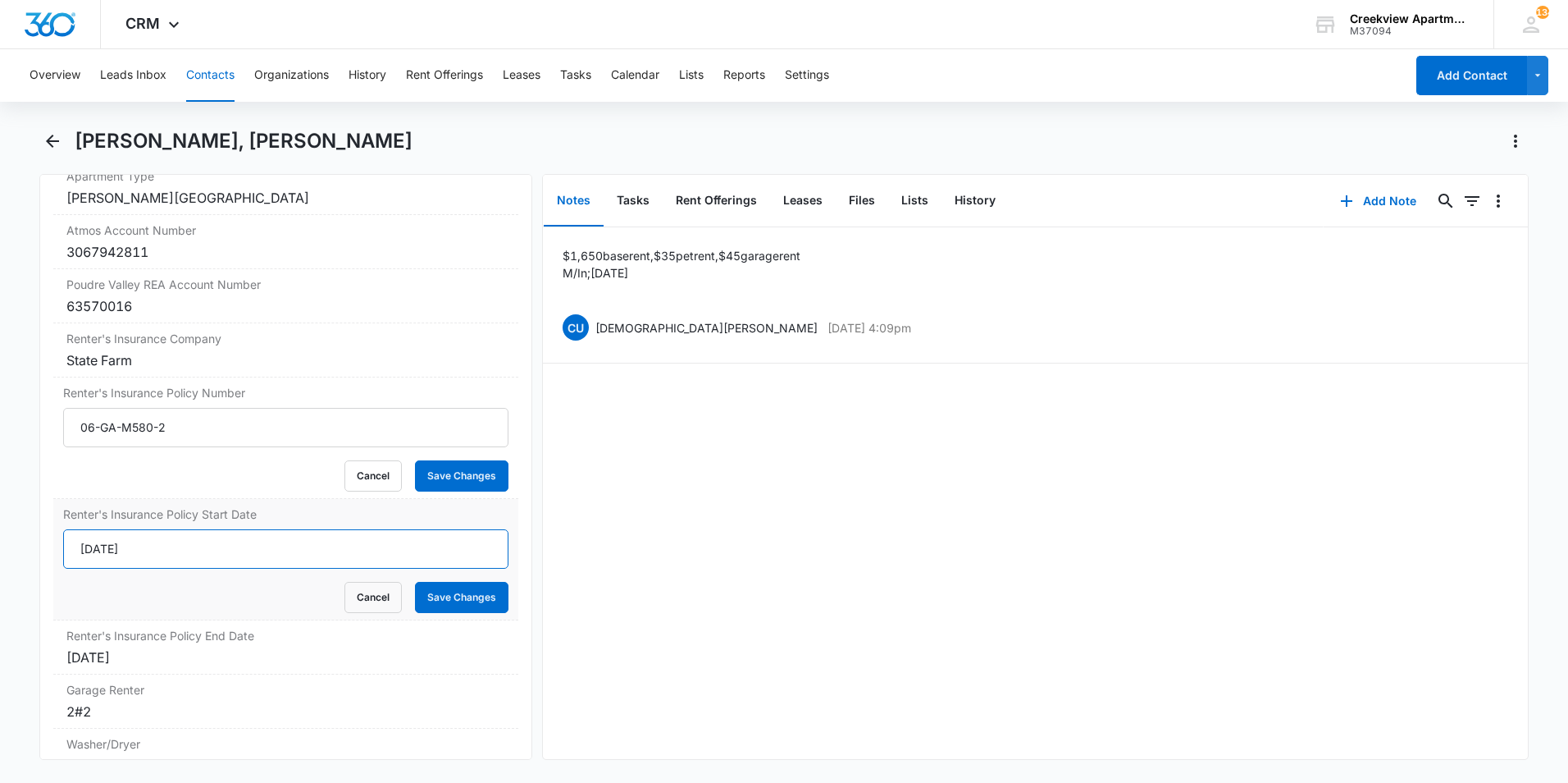
click at [215, 568] on input "10/11/2024" at bounding box center [285, 549] width 445 height 39
type input "10/11/2025"
click at [146, 667] on div "10/11/2025" at bounding box center [285, 656] width 438 height 20
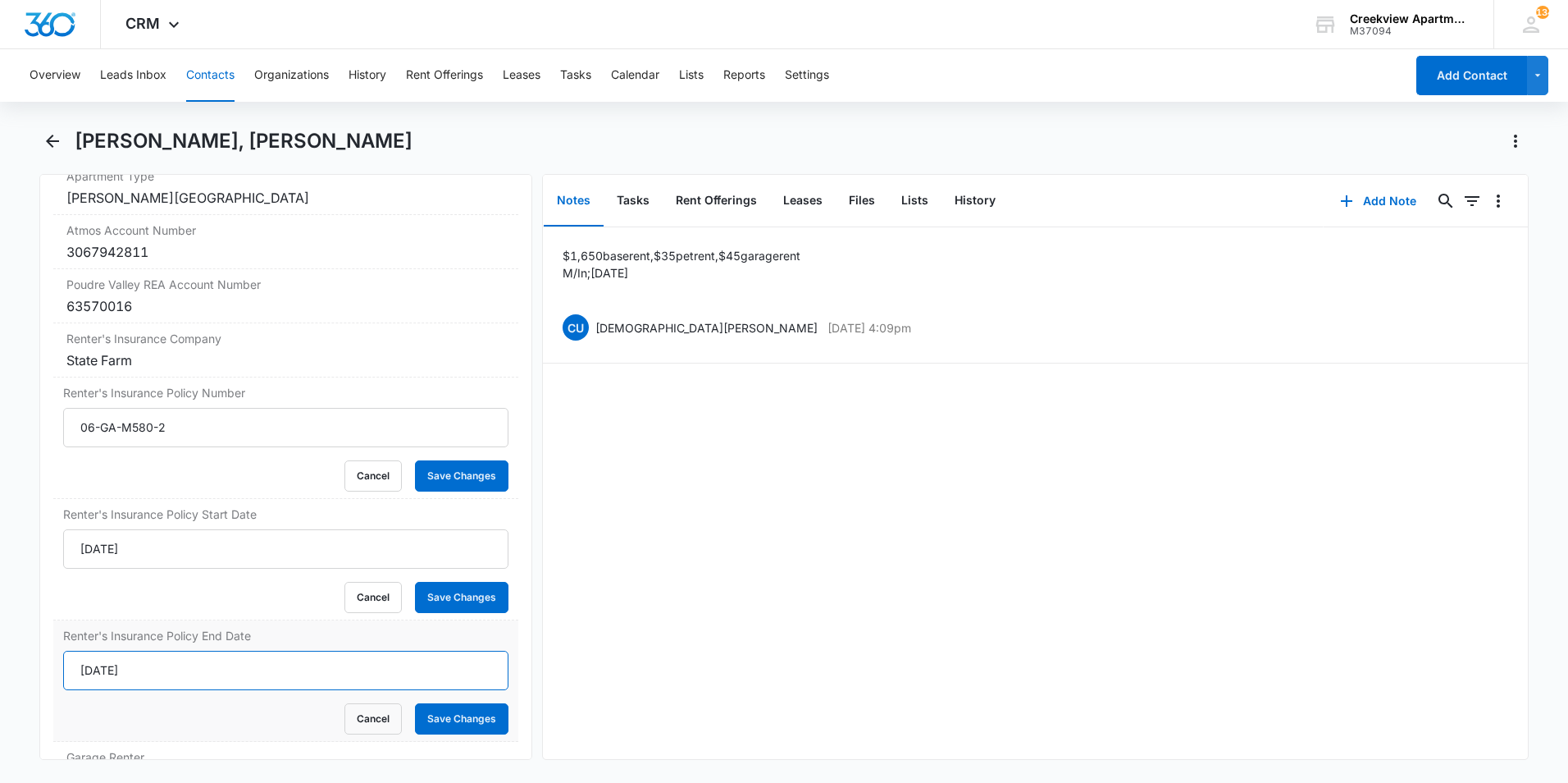
click at [173, 690] on input "10/11/2025" at bounding box center [285, 670] width 445 height 39
type input "10/11/2026"
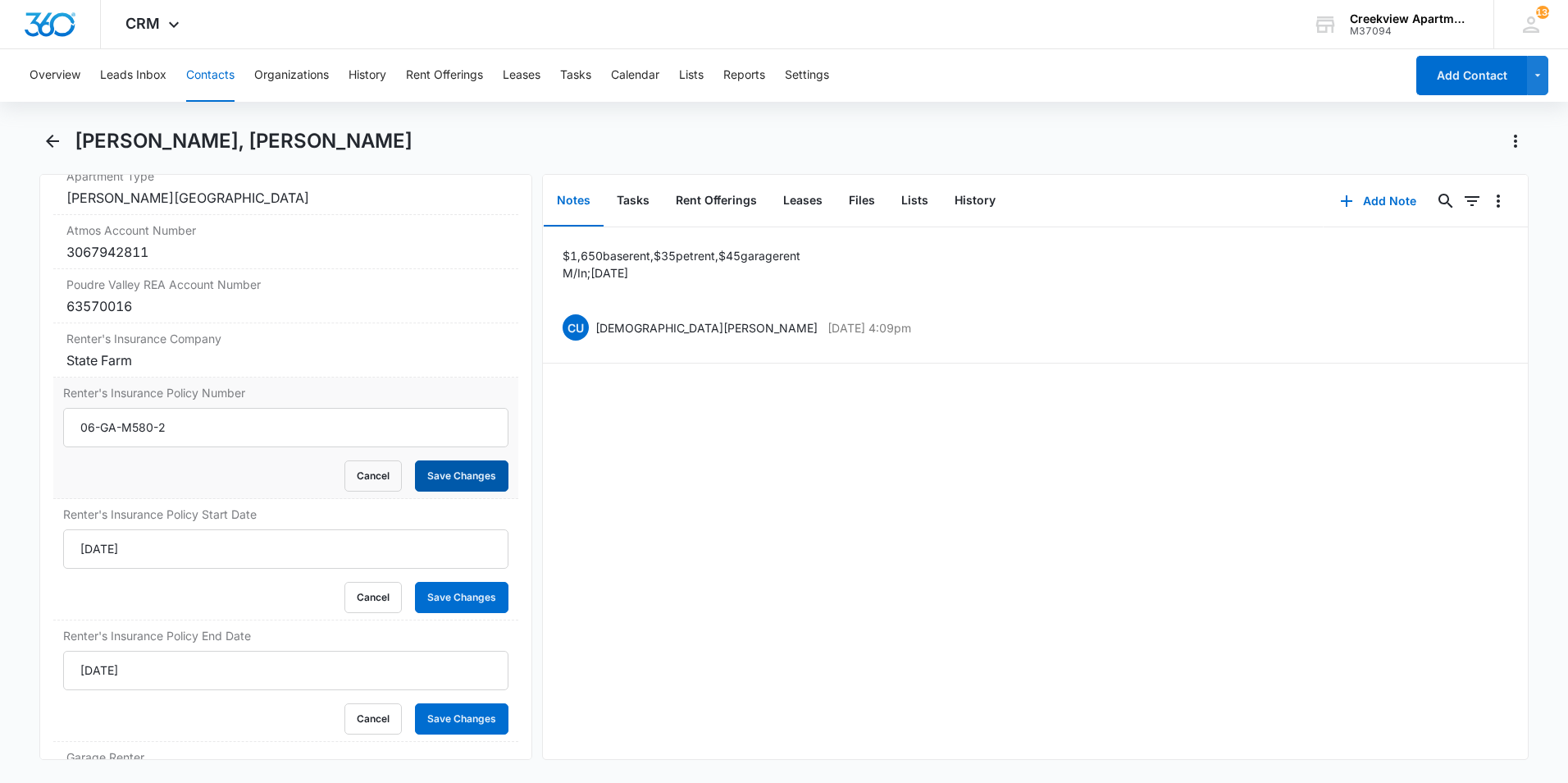
click at [459, 492] on button "Save Changes" at bounding box center [461, 475] width 93 height 31
click at [475, 613] on button "Save Changes" at bounding box center [461, 597] width 93 height 31
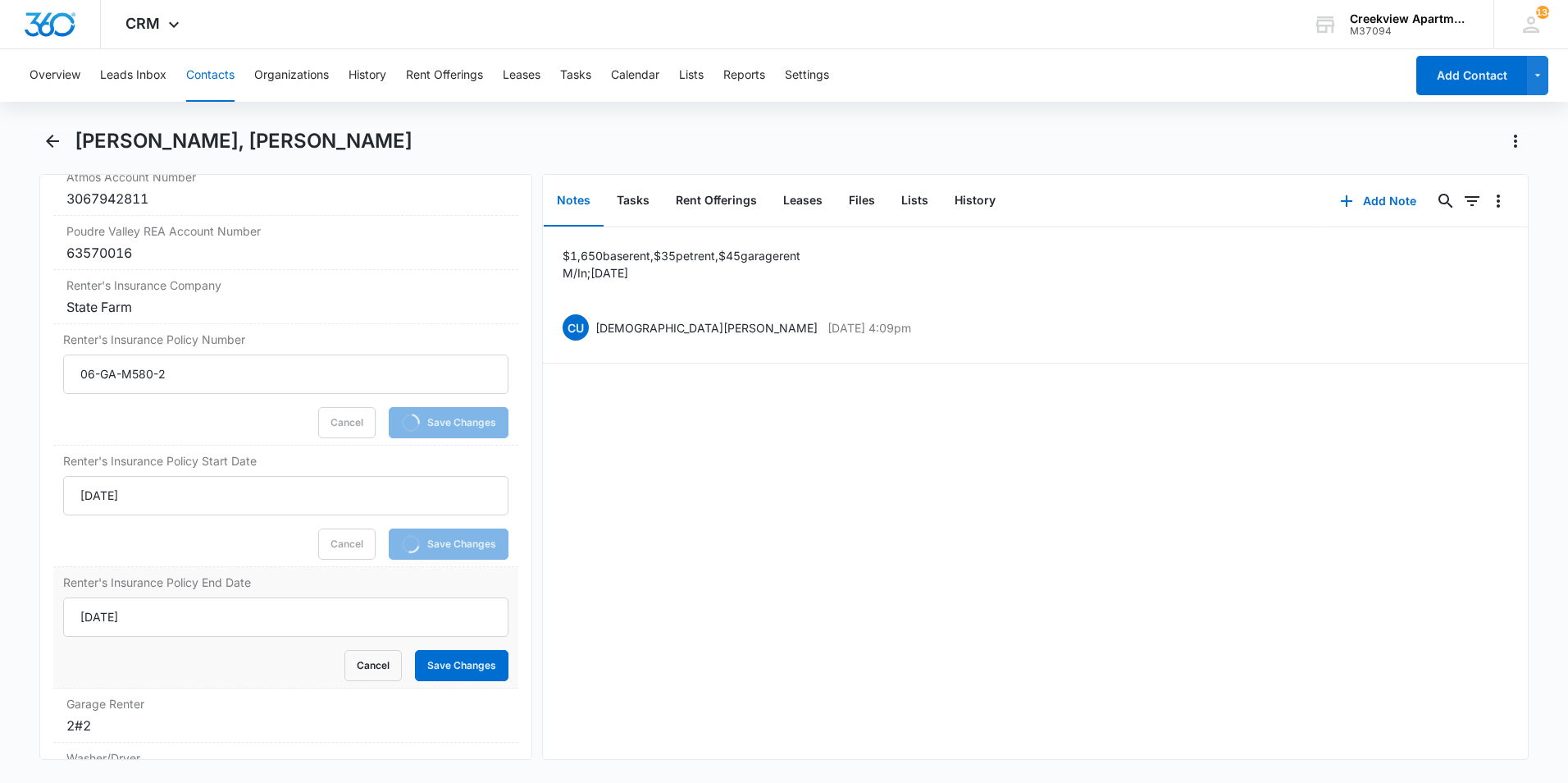
scroll to position [2051, 0]
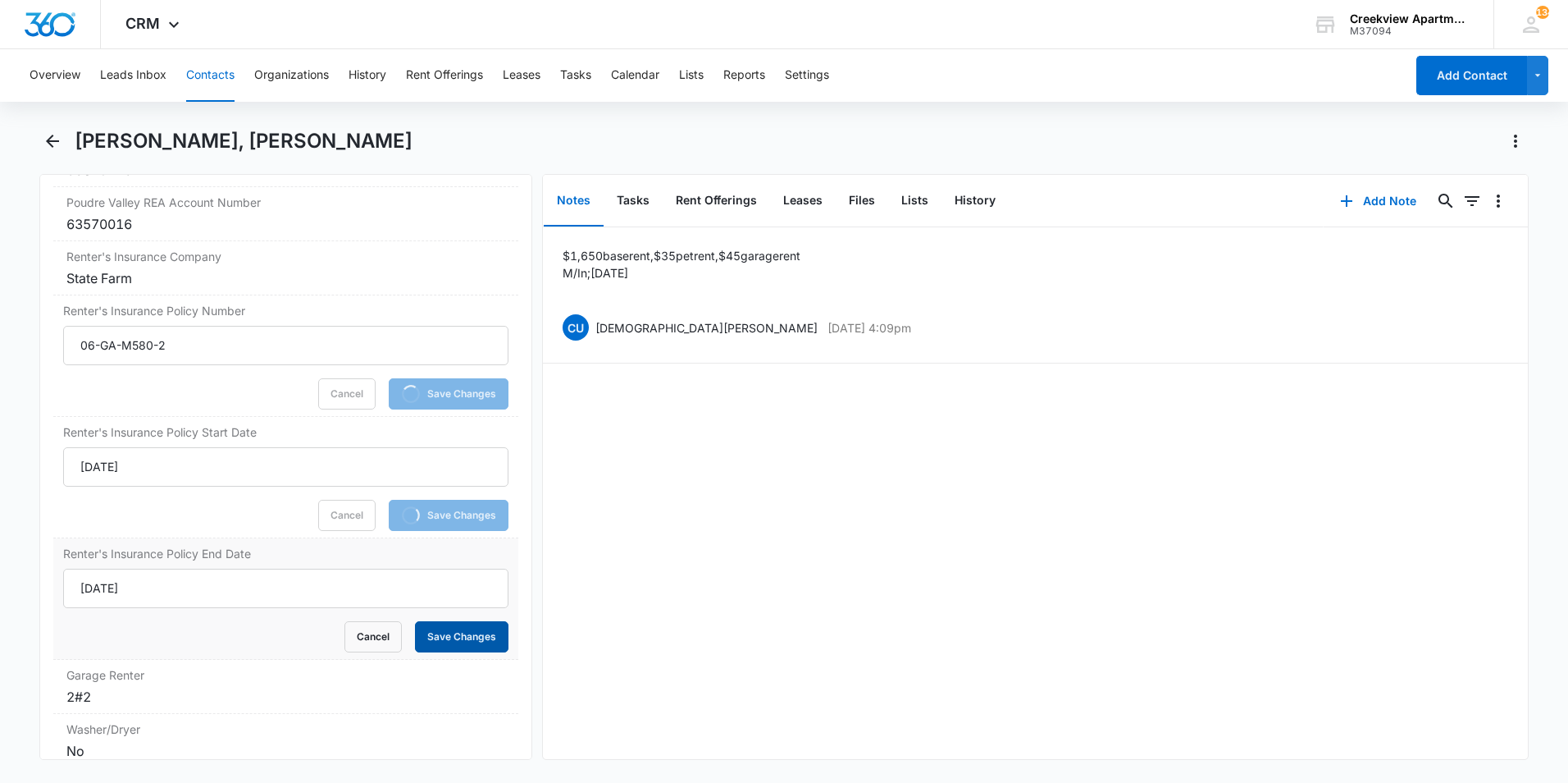
click at [475, 652] on button "Save Changes" at bounding box center [461, 637] width 93 height 31
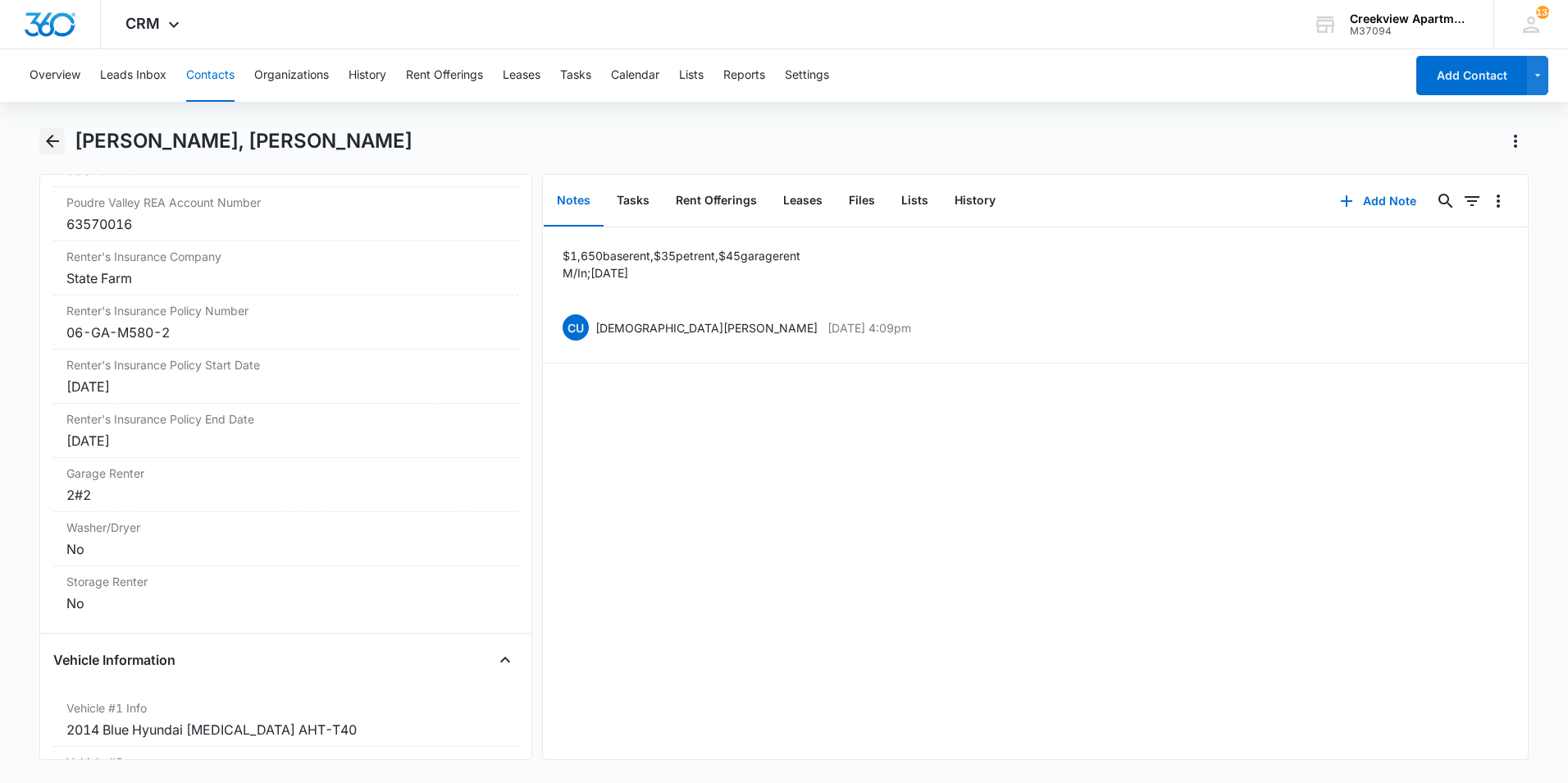
click at [50, 138] on icon "Back" at bounding box center [52, 140] width 13 height 13
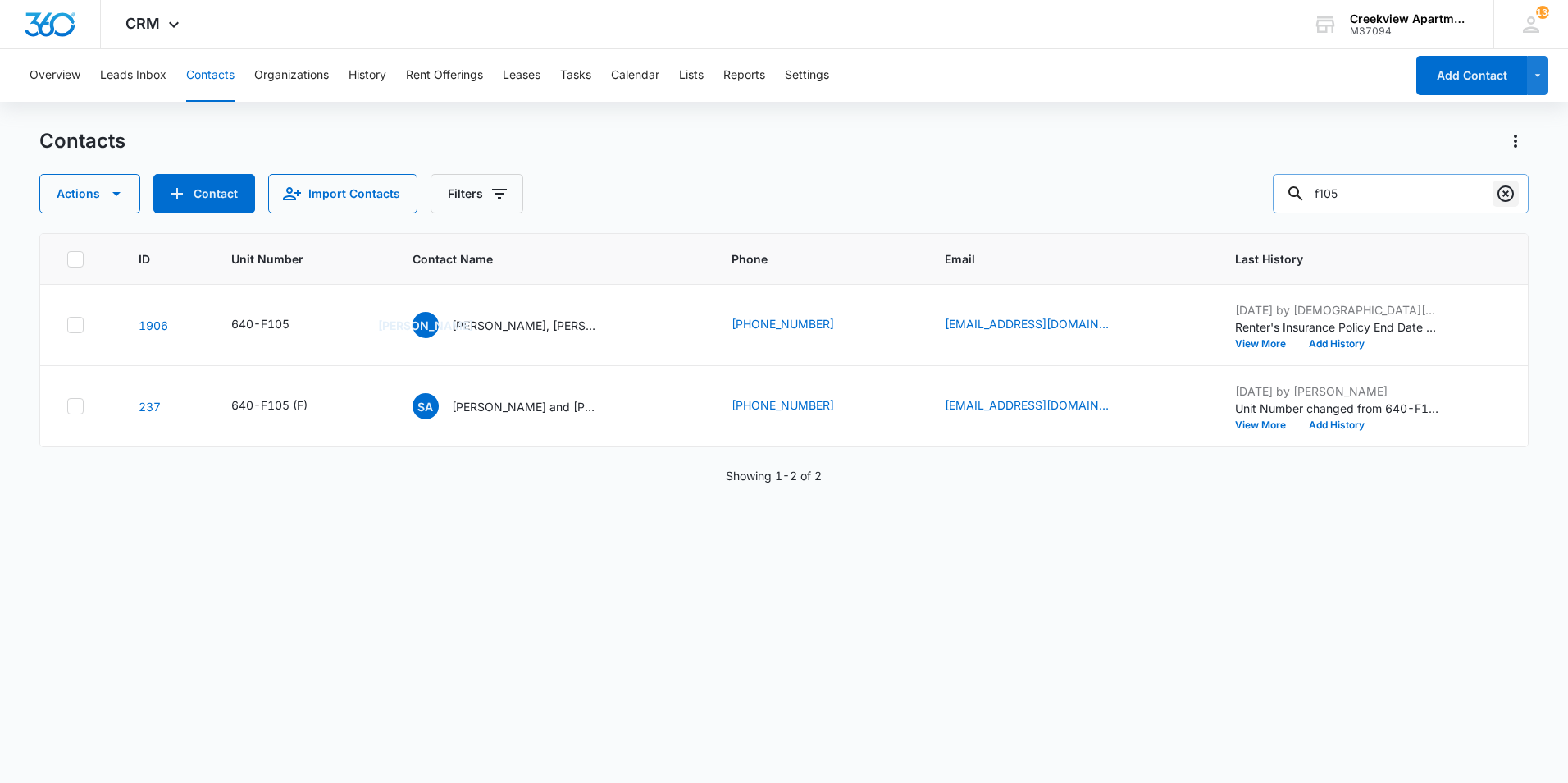
click at [1499, 190] on icon "Clear" at bounding box center [1506, 193] width 20 height 20
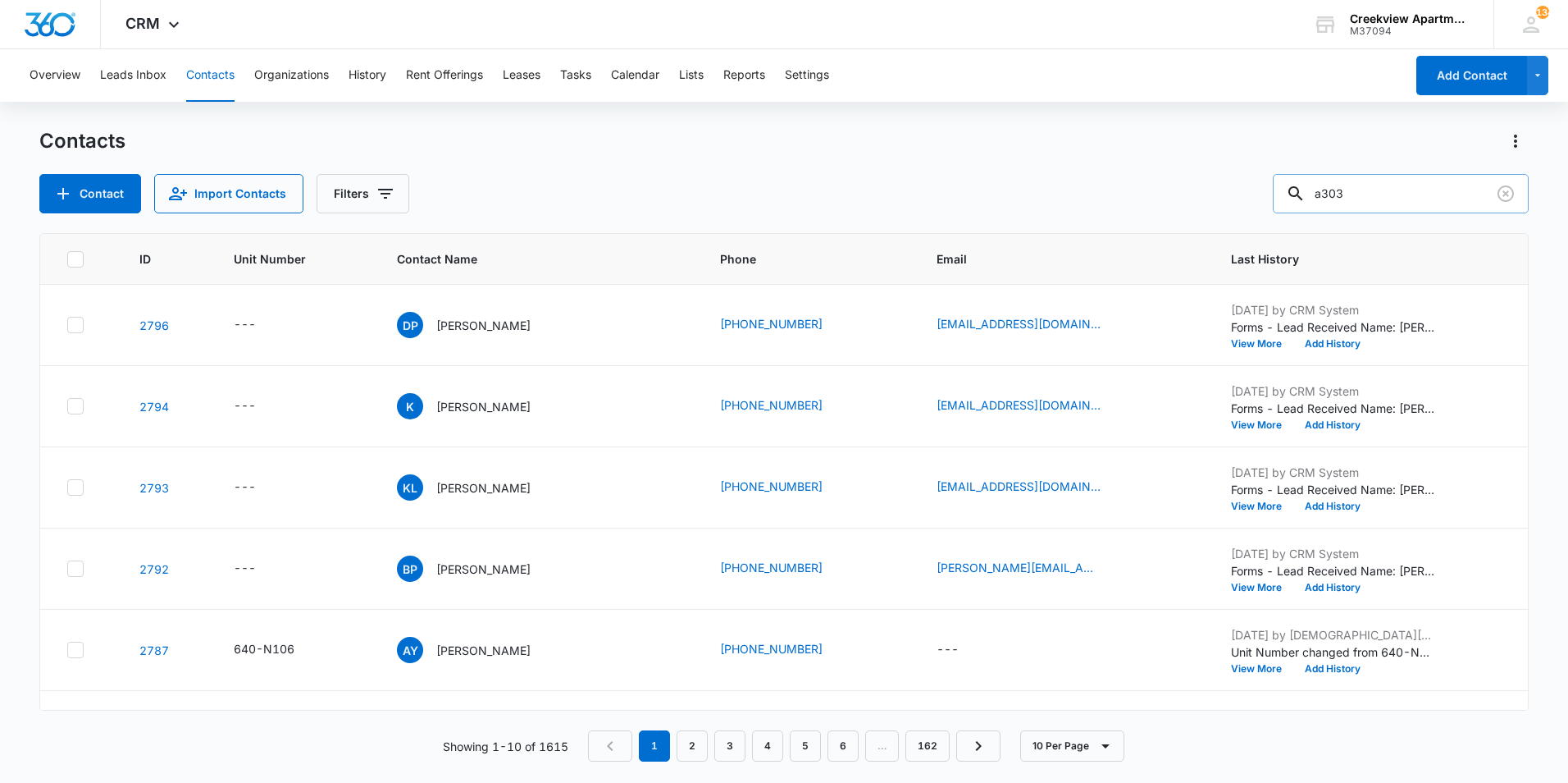
type input "a303"
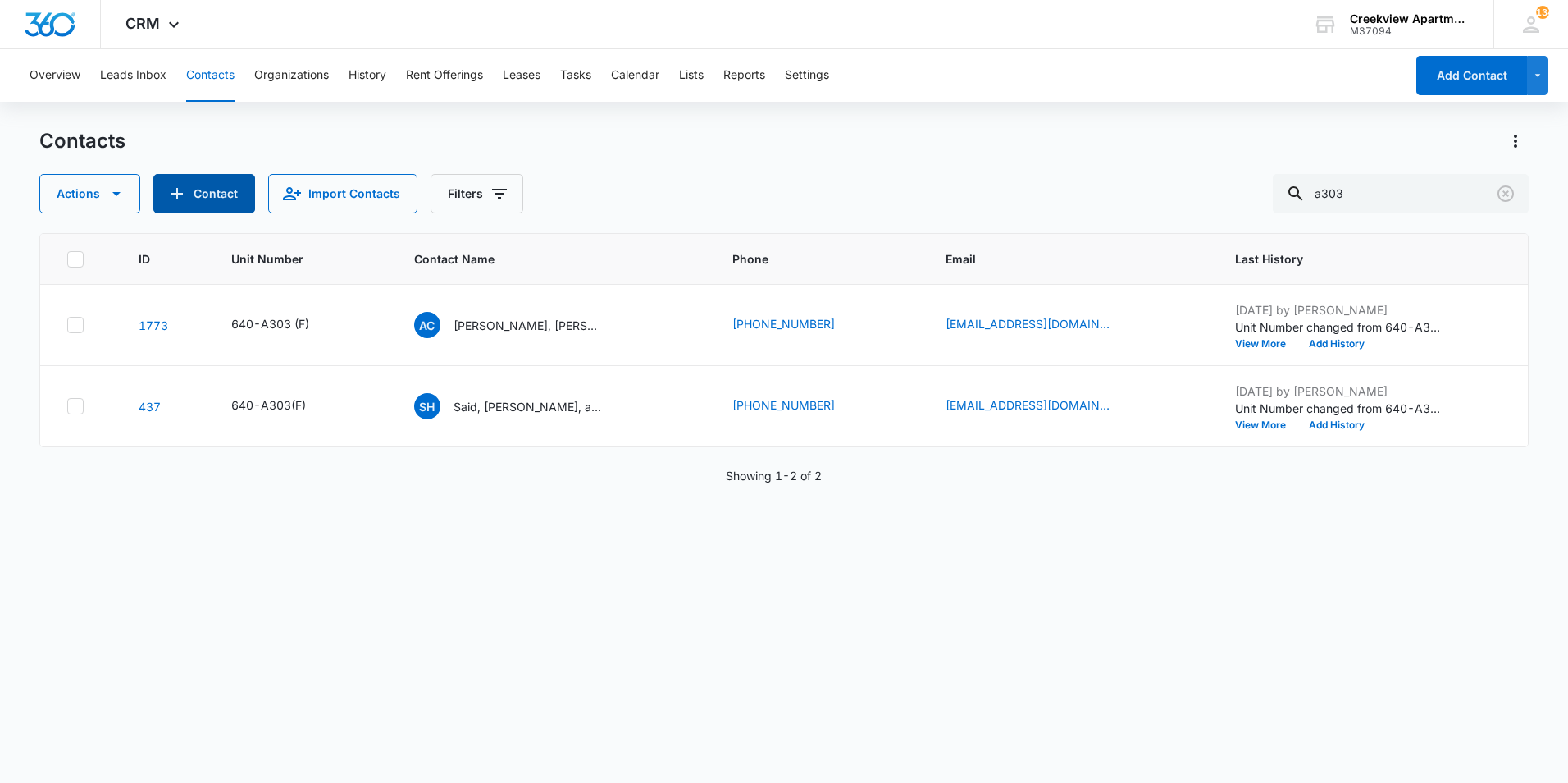
click at [200, 198] on button "Contact" at bounding box center [203, 193] width 102 height 39
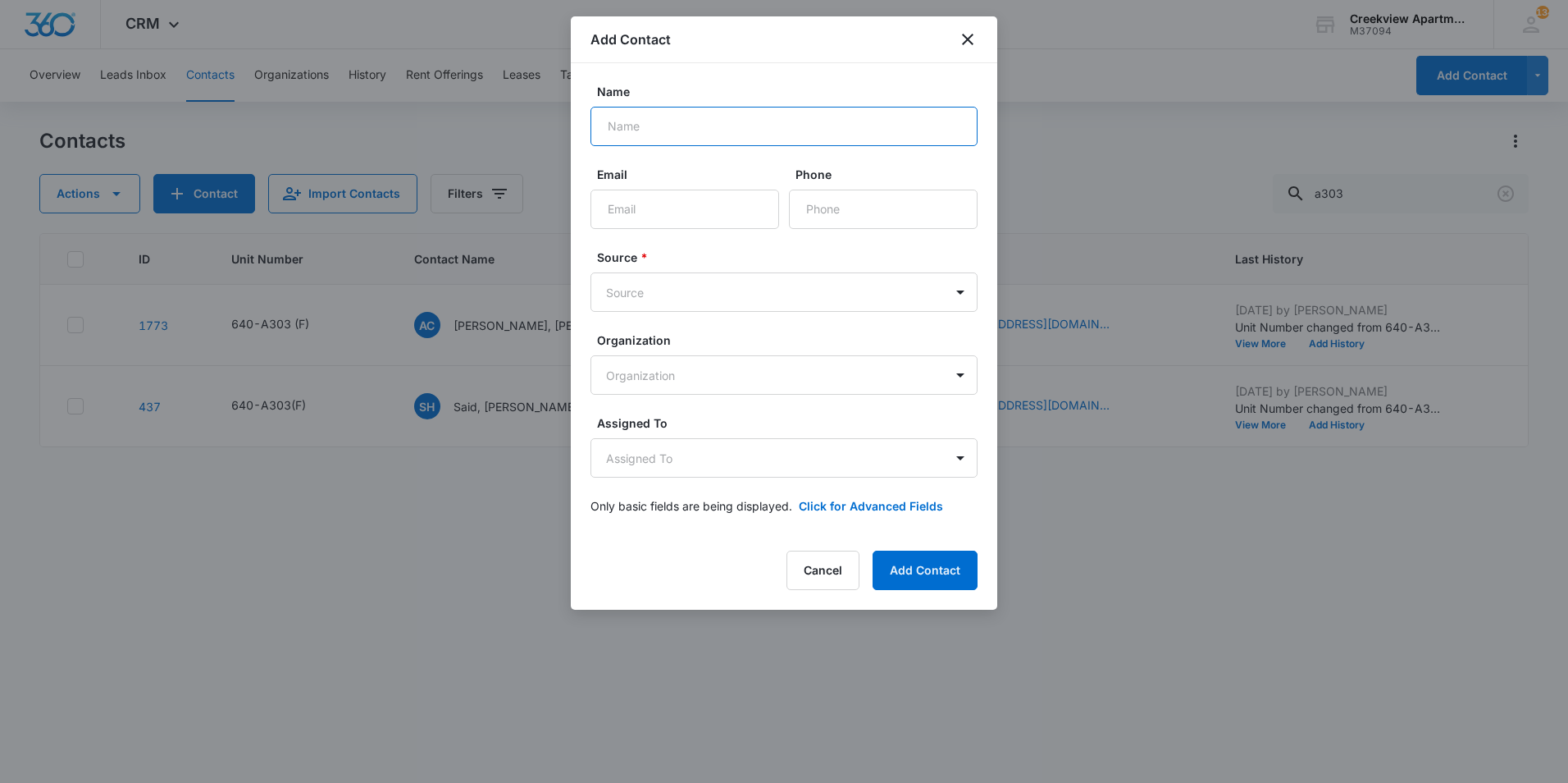
click at [696, 138] on input "Name" at bounding box center [784, 127] width 387 height 39
paste input "Juan and Ashly Mata, Cecilia Cazares, Jayden Garcia"
type input "Juan and Ashly Mata, Cecilia Cazares, Jayden Garcia"
click at [923, 129] on input "Juan and Ashly Mata, Cecilia Cazares, Jayden Garcia" at bounding box center [784, 127] width 387 height 39
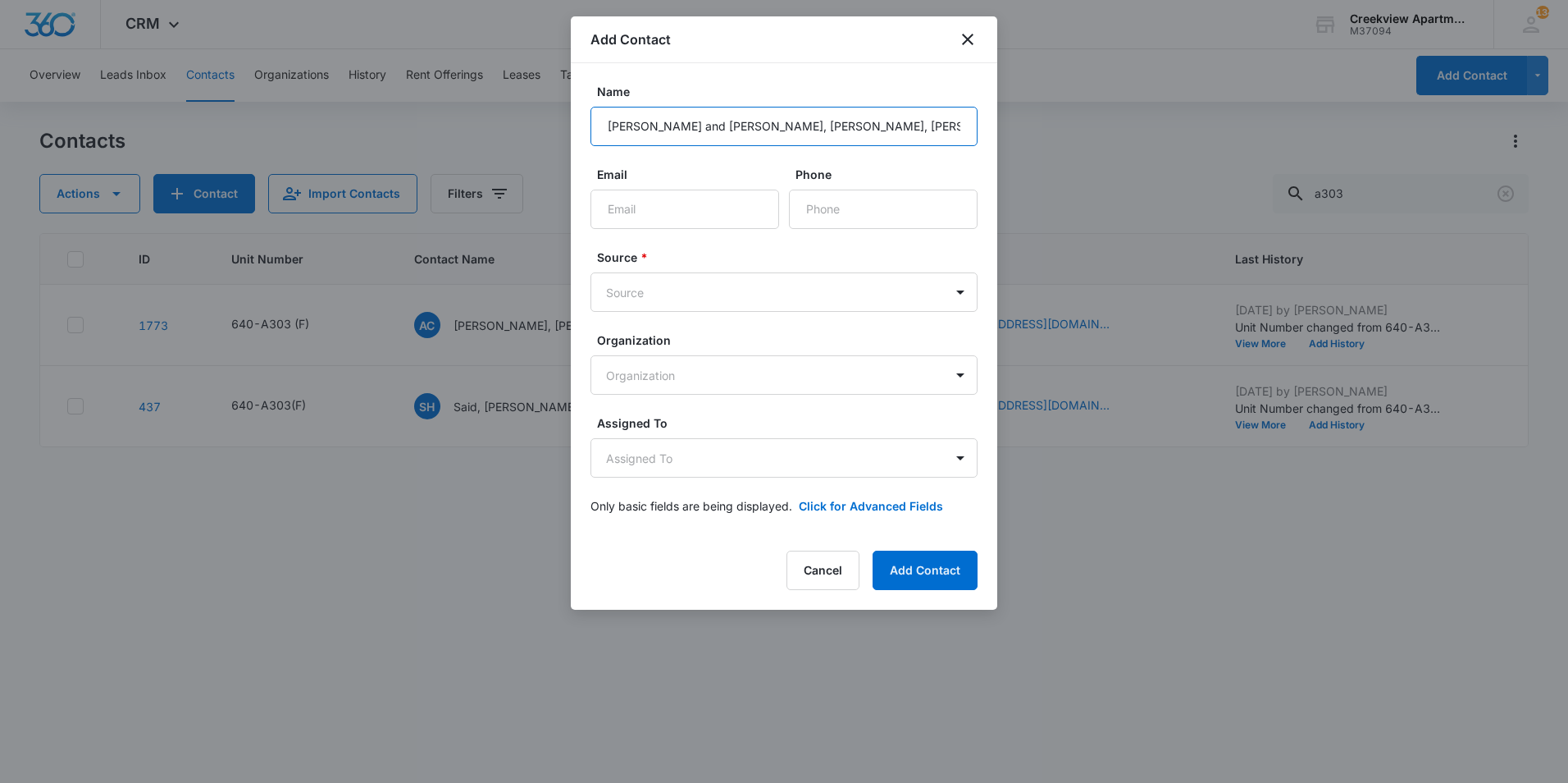
click at [923, 129] on input "Juan and Ashly Mata, Cecilia Cazares, Jayden Garcia" at bounding box center [784, 127] width 387 height 39
paste input "Juan and Ashly Mata, Cecilia Cazares, Jayden Garcia"
type input "Juan and Ashly Mata, Cecilia Cazares, Jayden Garcia"
click at [888, 382] on body "CRM Apps Reputation Websites Forms CRM Email Social Content Ads Intelligence Fi…" at bounding box center [784, 392] width 1568 height 783
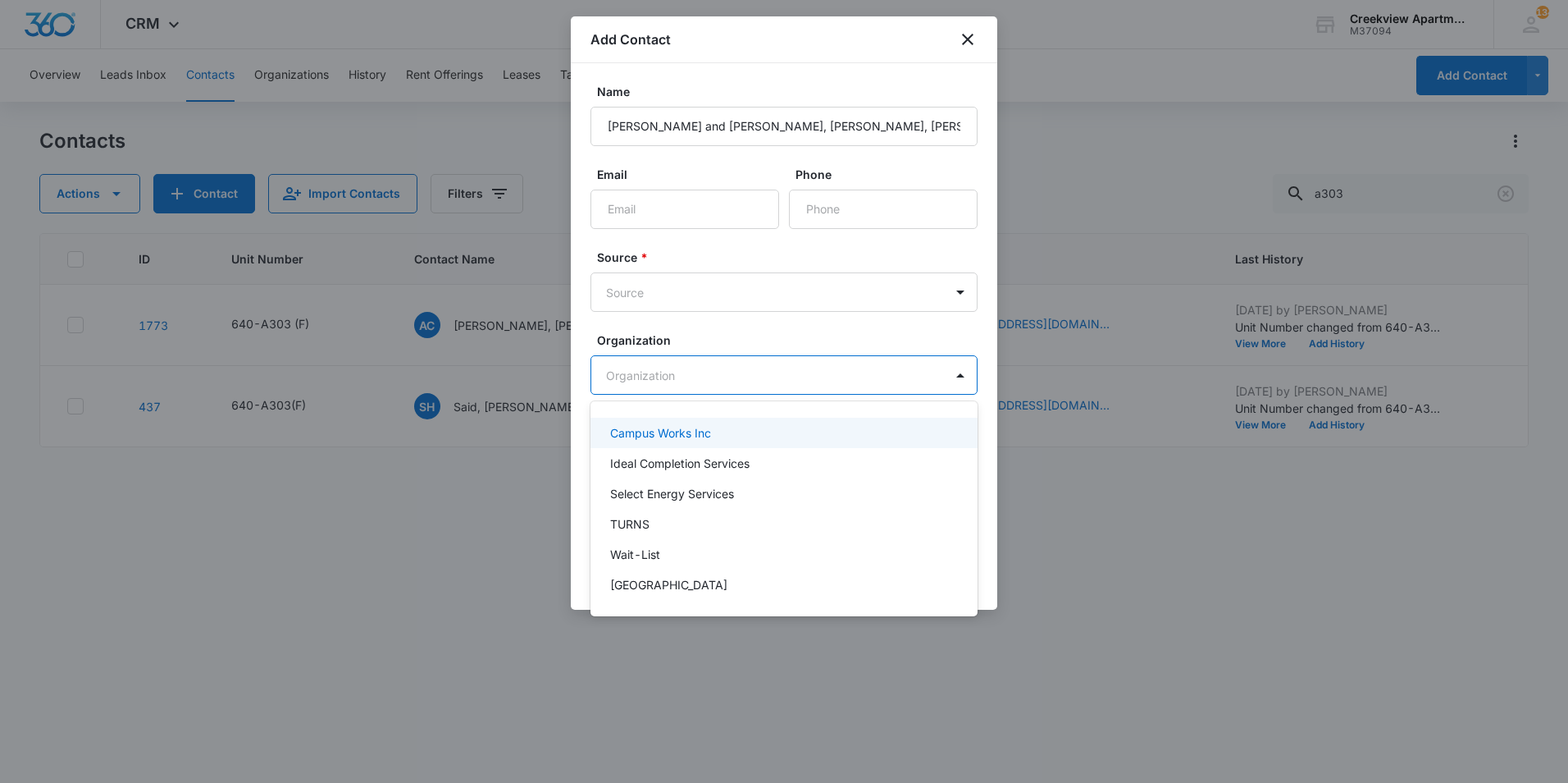
click at [907, 377] on div at bounding box center [784, 392] width 1568 height 783
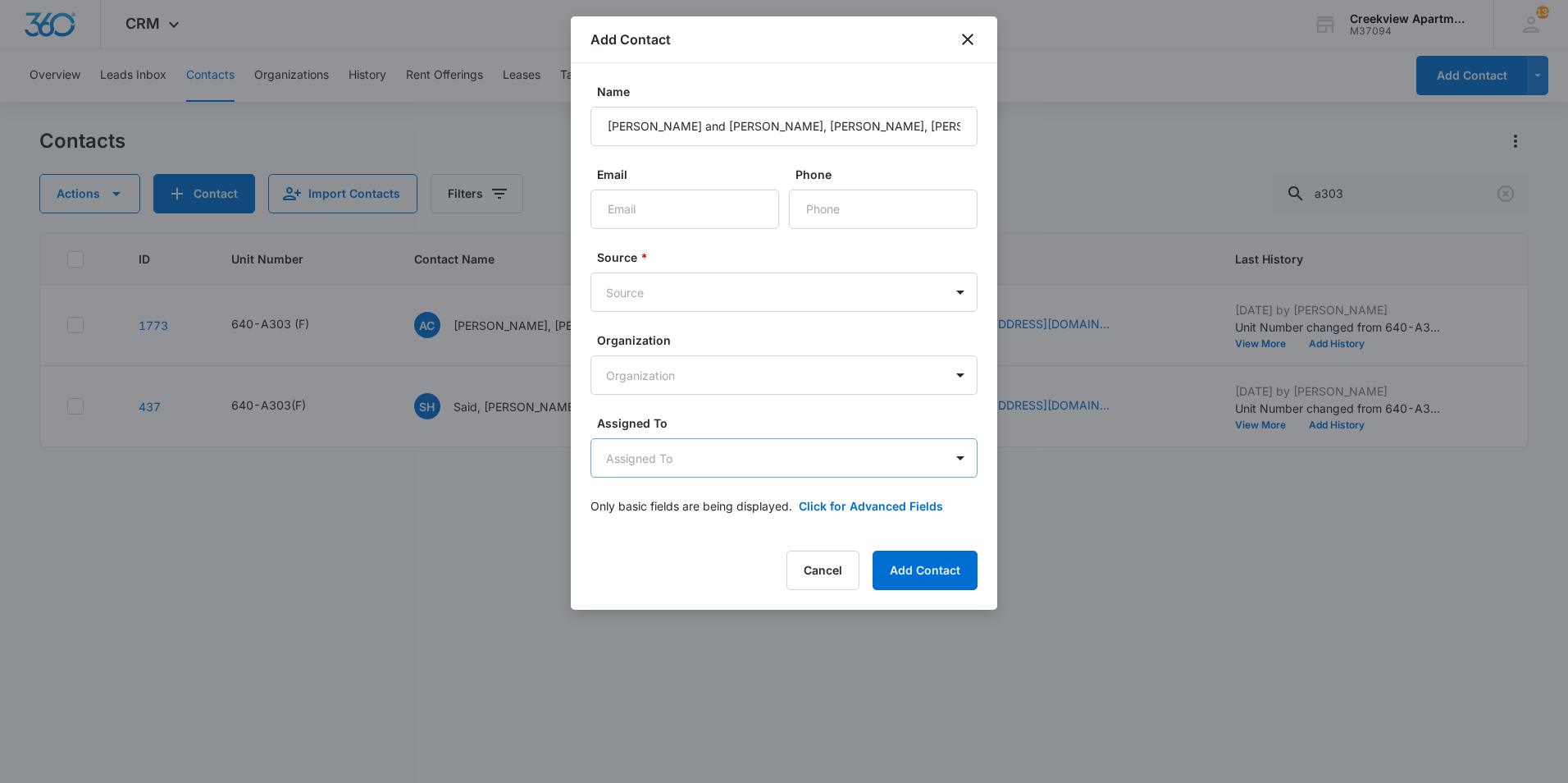
click at [869, 461] on body "CRM Apps Reputation Websites Forms CRM Email Social Content Ads Intelligence Fi…" at bounding box center [784, 392] width 1568 height 783
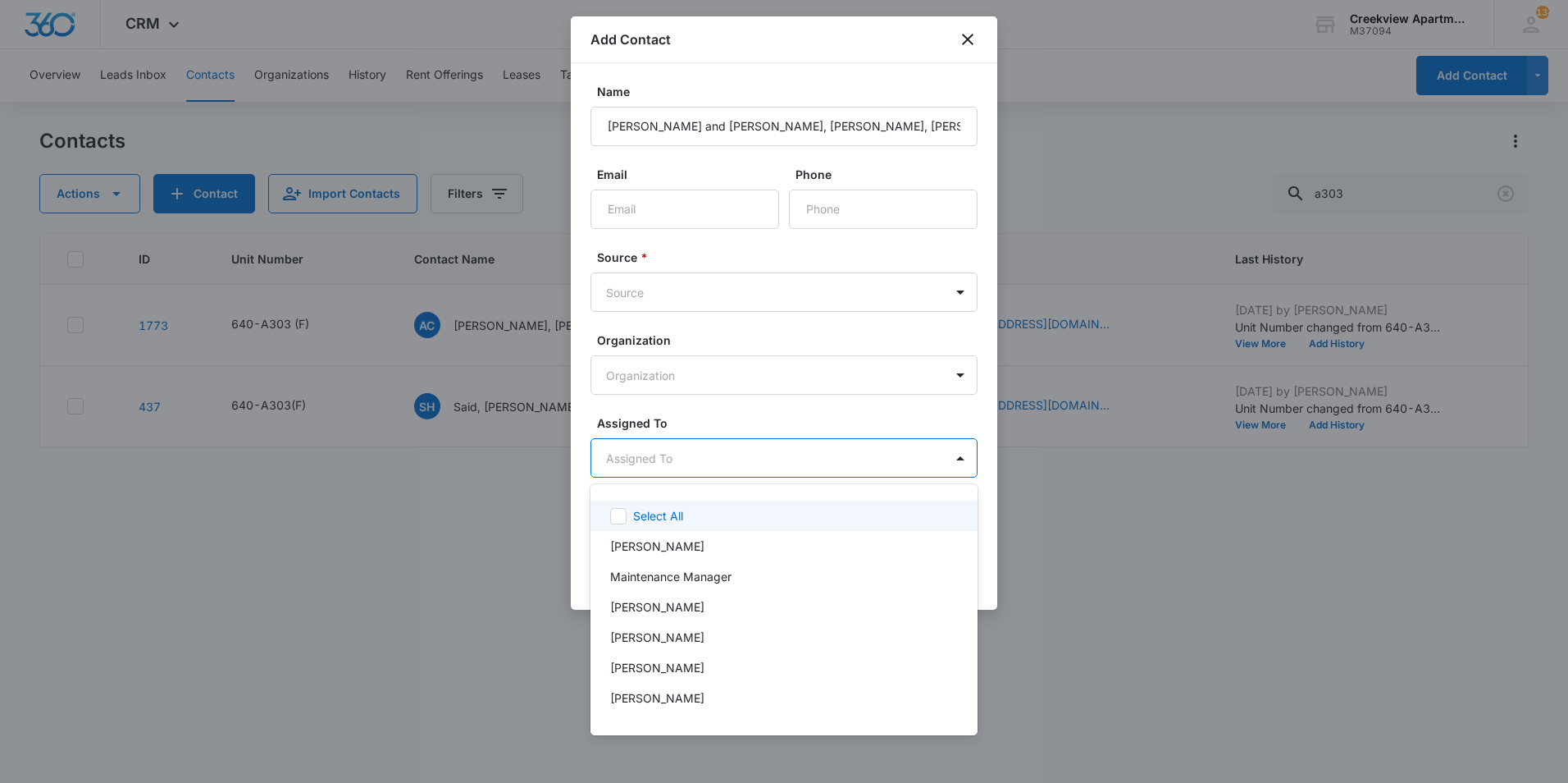
click at [869, 461] on div at bounding box center [784, 392] width 1568 height 783
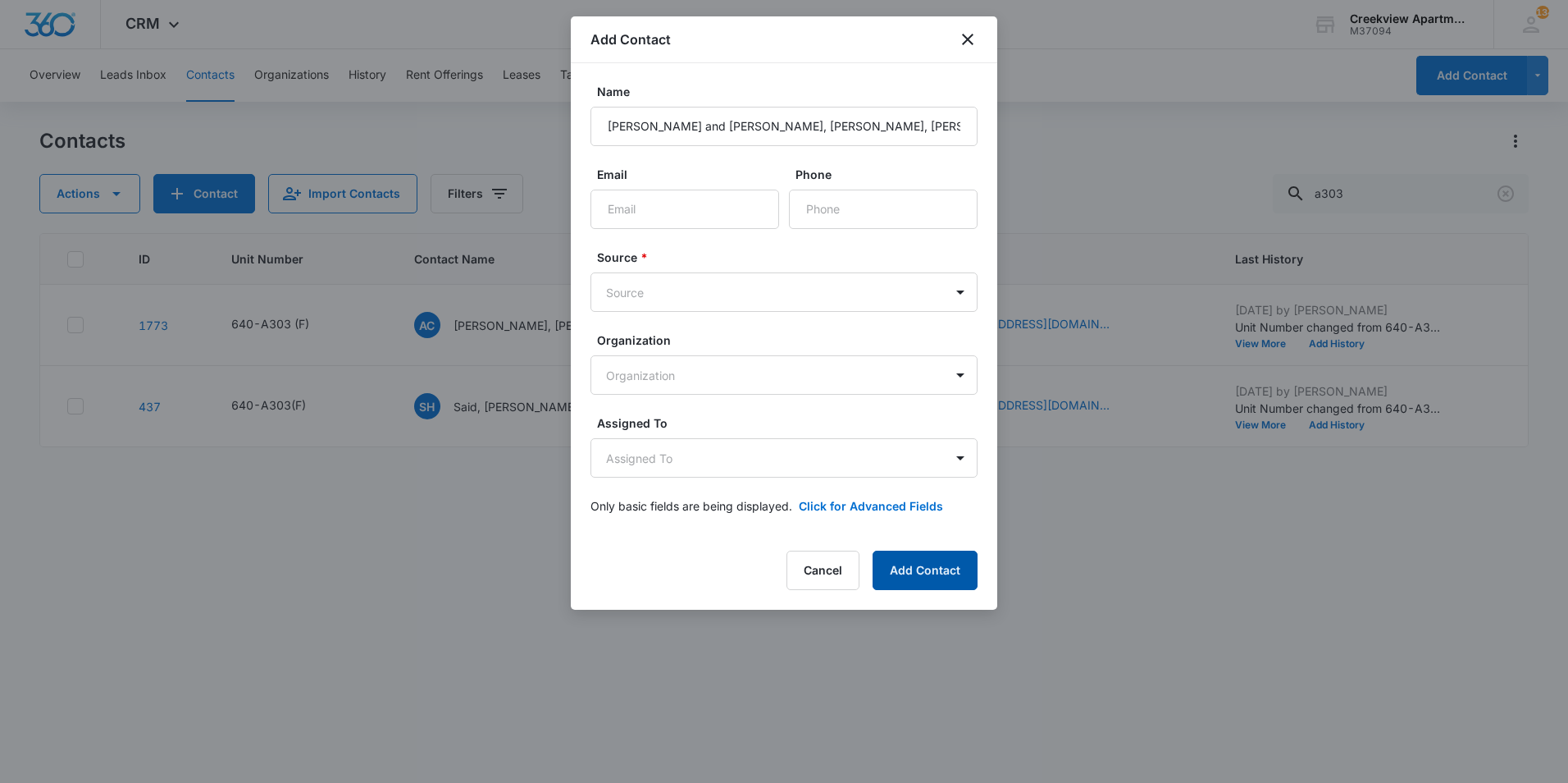
click at [948, 567] on button "Add Contact" at bounding box center [925, 570] width 105 height 39
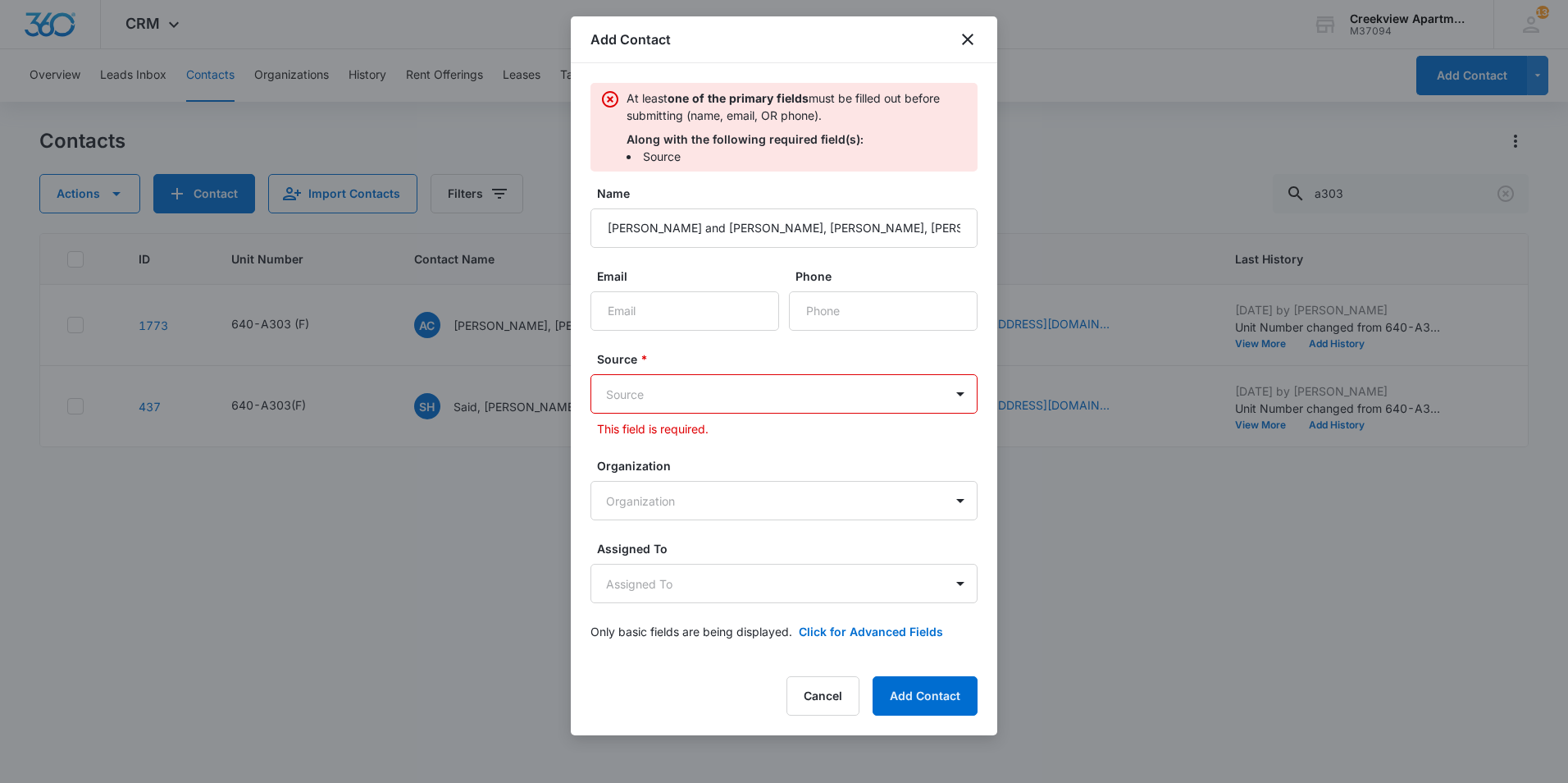
click at [754, 403] on body "CRM Apps Reputation Websites Forms CRM Email Social Content Ads Intelligence Fi…" at bounding box center [784, 392] width 1568 height 783
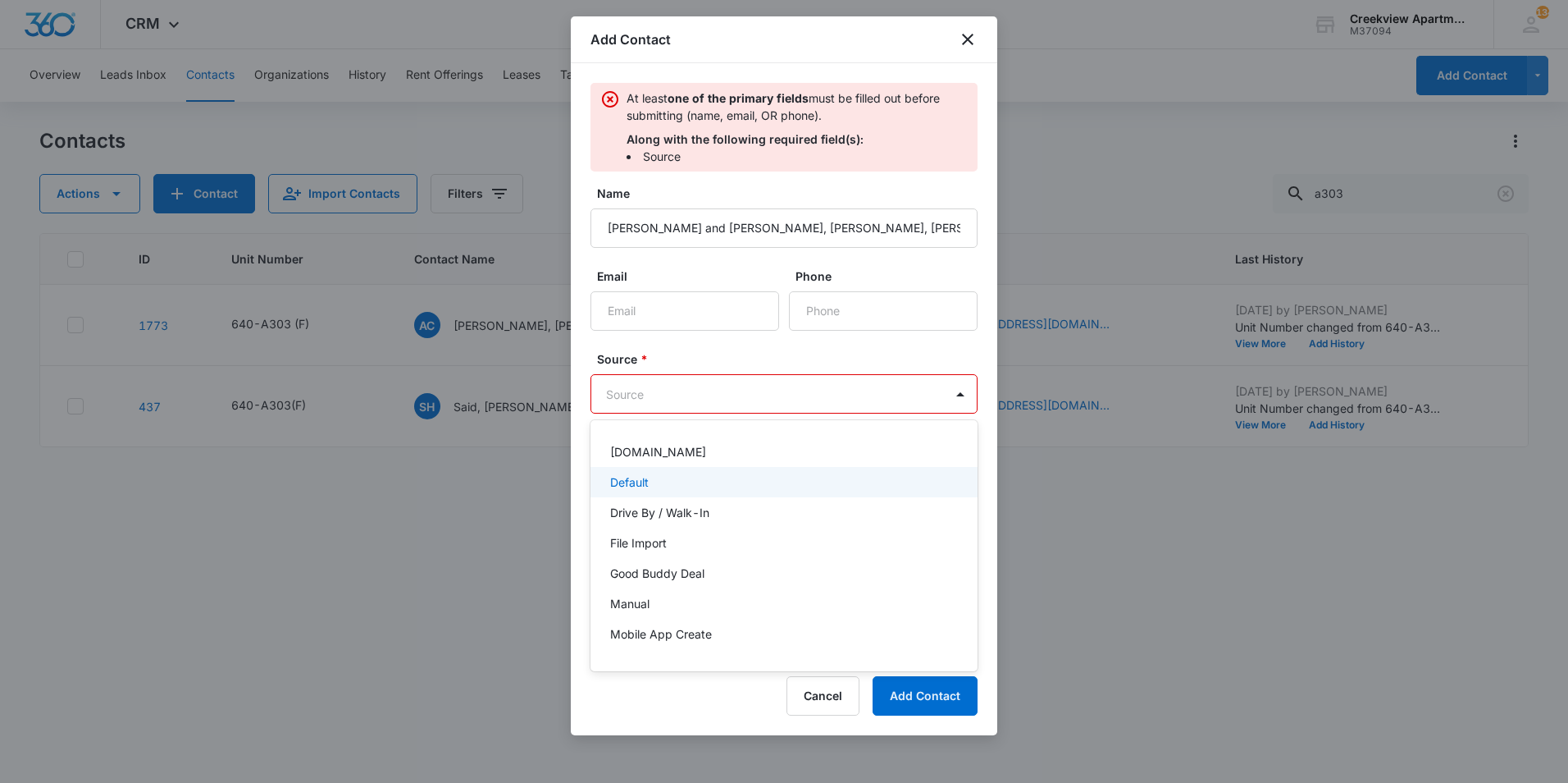
click at [694, 488] on div "Default" at bounding box center [782, 482] width 344 height 17
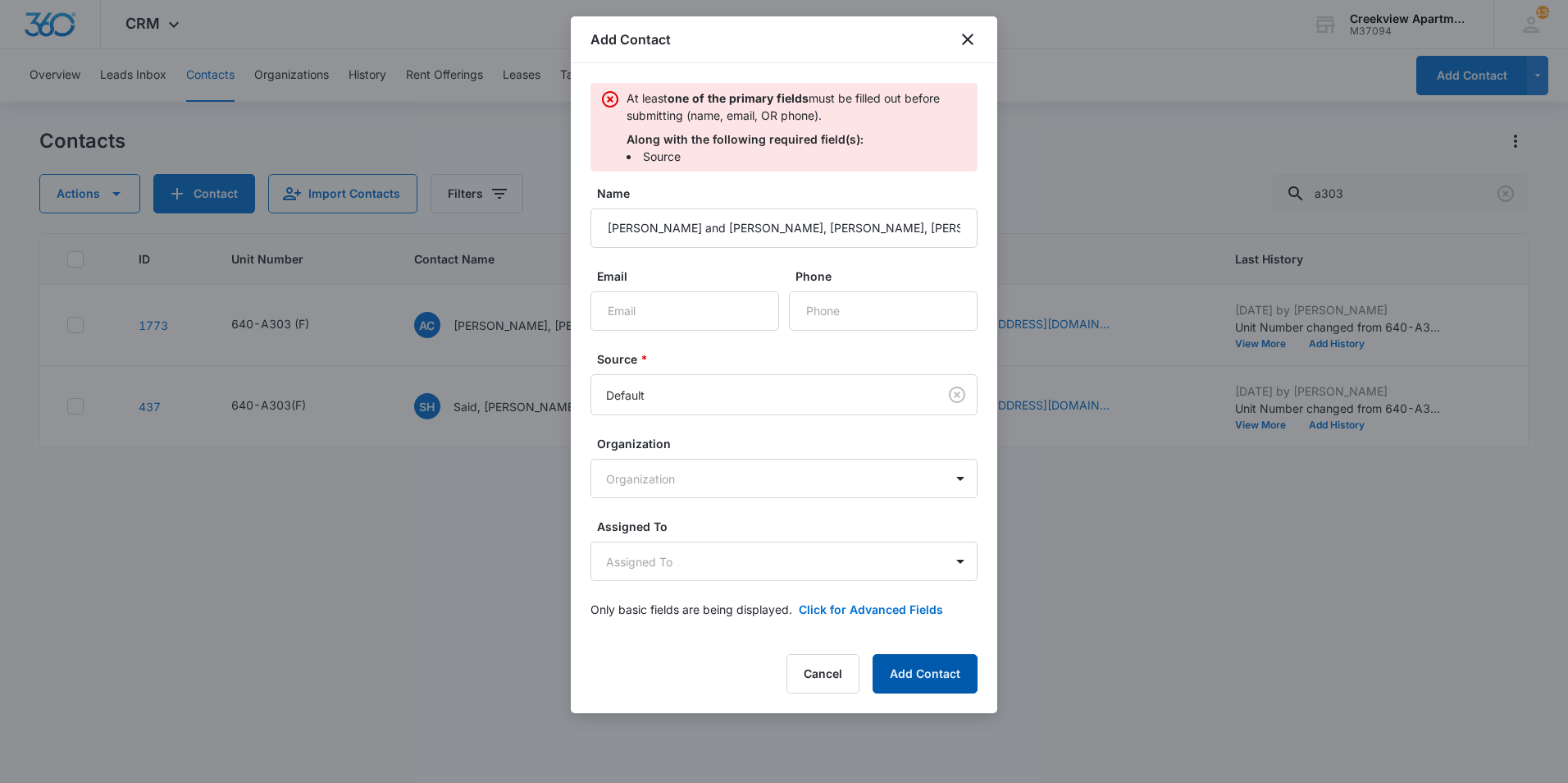
click at [903, 669] on button "Add Contact" at bounding box center [925, 674] width 105 height 39
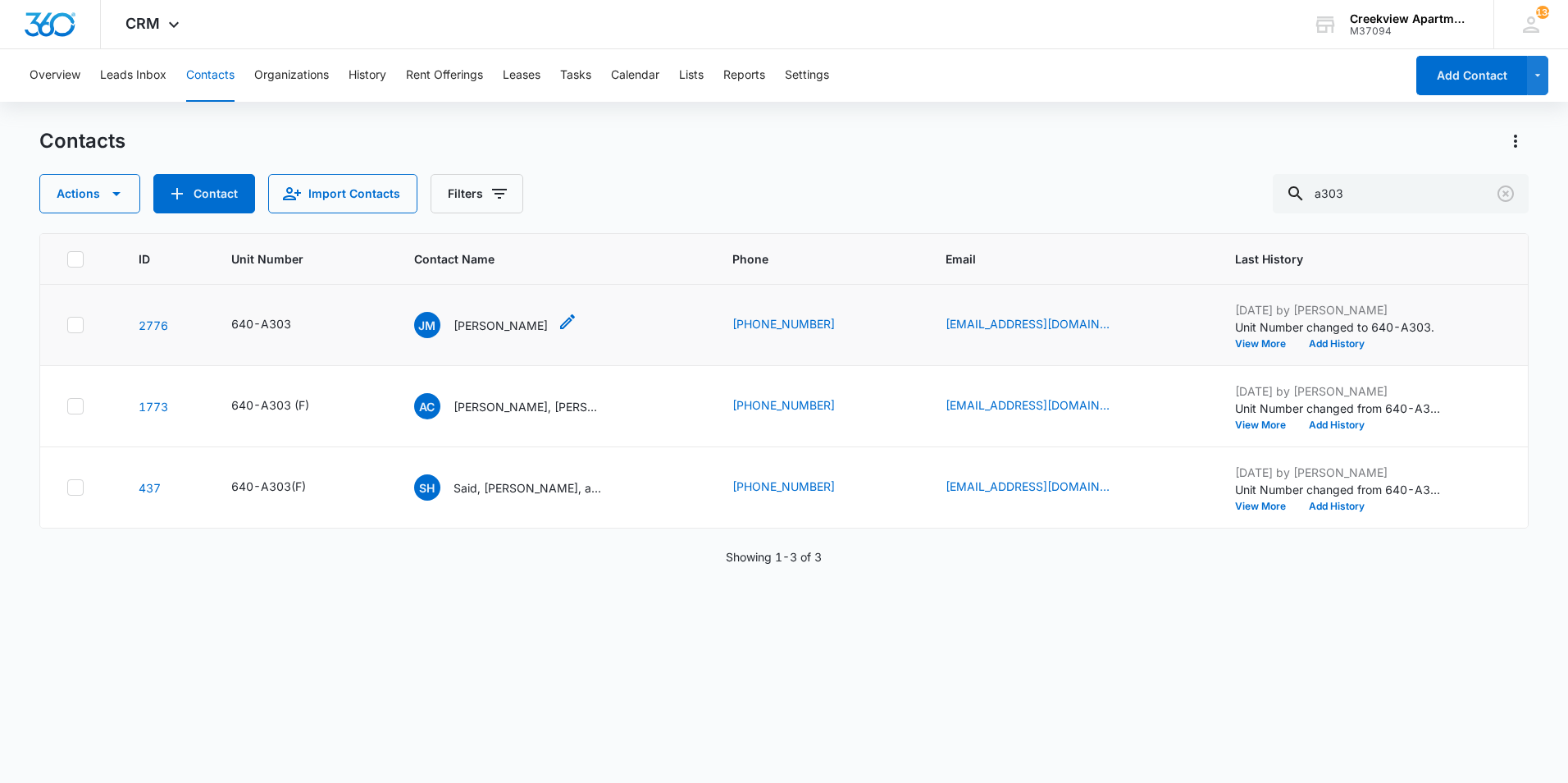
click at [558, 326] on icon "Contact Name - Juan Mata - Select to Edit Field" at bounding box center [567, 321] width 20 height 20
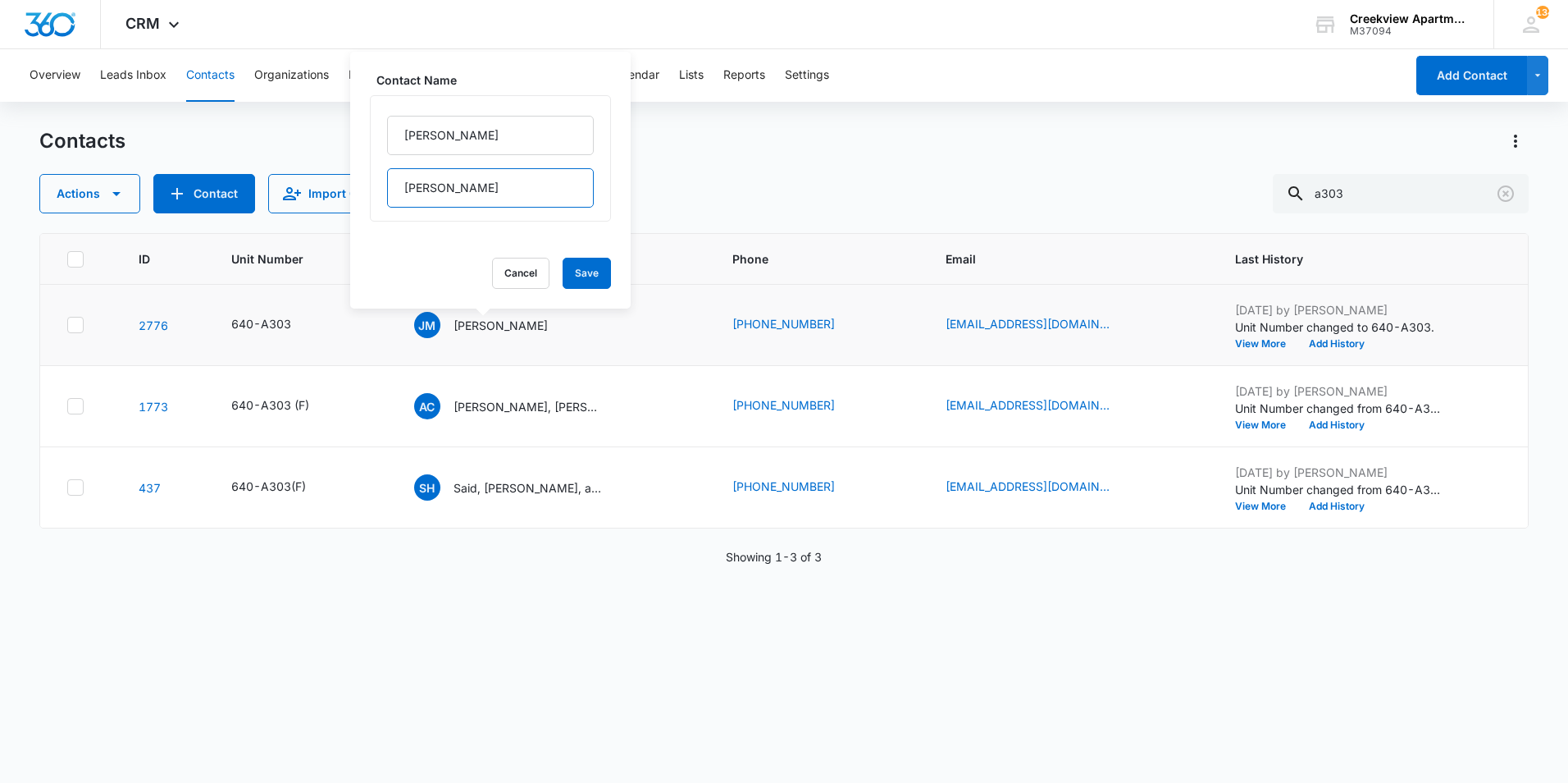
click at [477, 192] on input "Mata" at bounding box center [490, 188] width 207 height 39
type input "M"
click at [497, 132] on input "Juan" at bounding box center [490, 135] width 207 height 39
click at [496, 132] on input "Juan" at bounding box center [490, 135] width 207 height 39
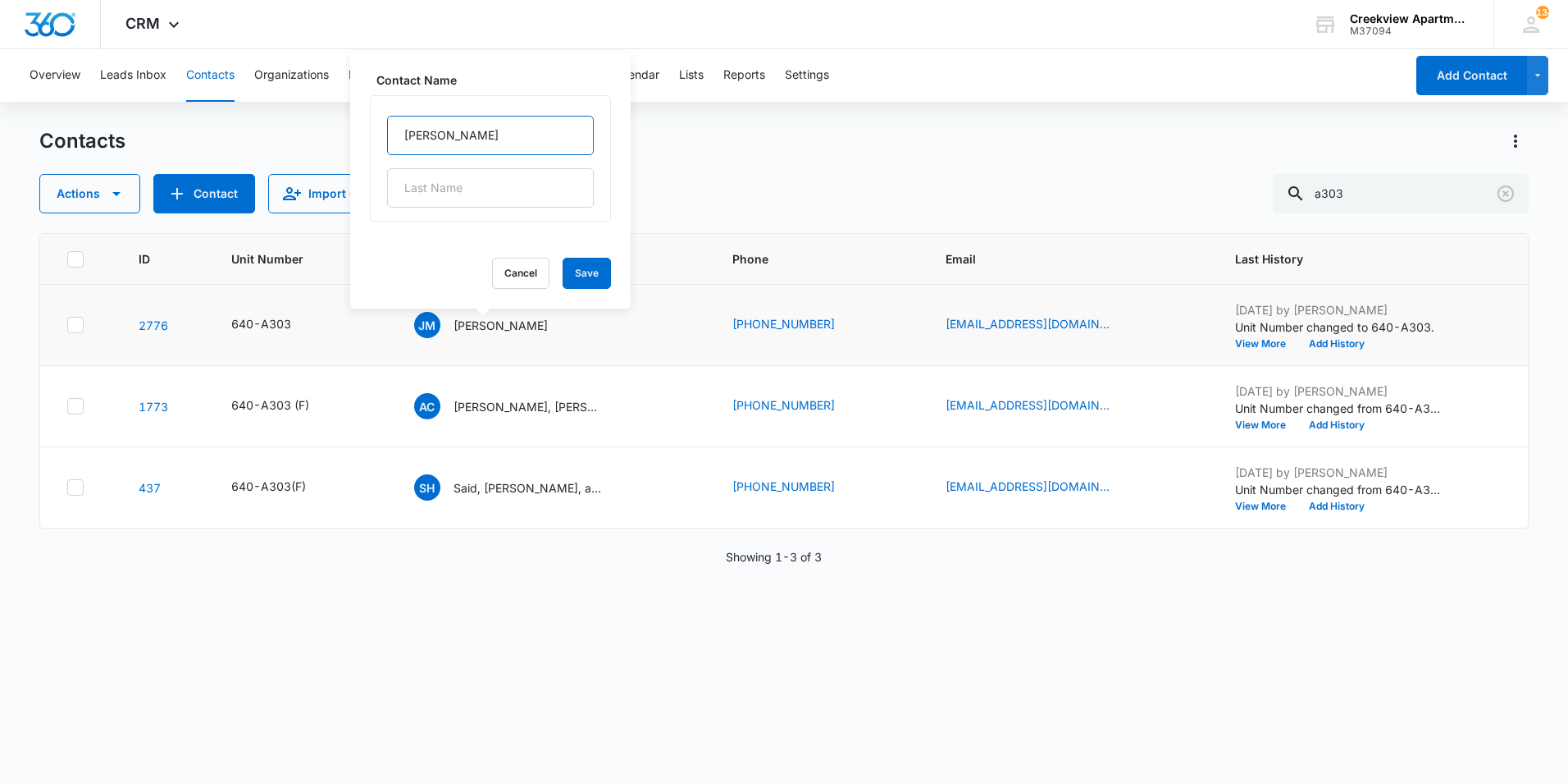
click at [496, 132] on input "Juan" at bounding box center [490, 135] width 207 height 39
paste input "Juan and Ashly Mata, Cecilia Cazares, Jayden Garcia"
type input "Juan and Ashly Mata, Cecilia Cazares, Jayden Garcia"
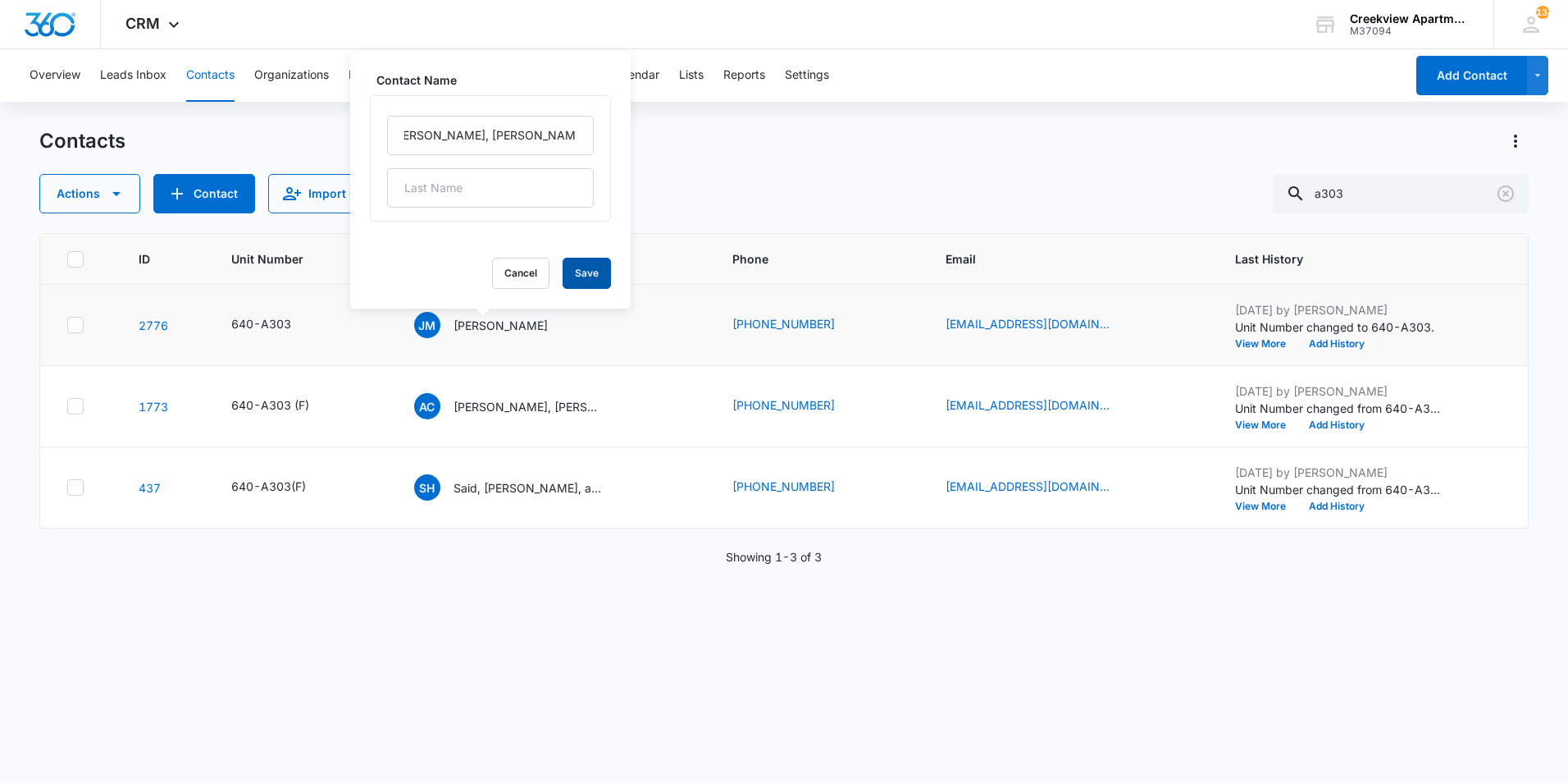
click at [567, 267] on button "Save" at bounding box center [586, 273] width 49 height 31
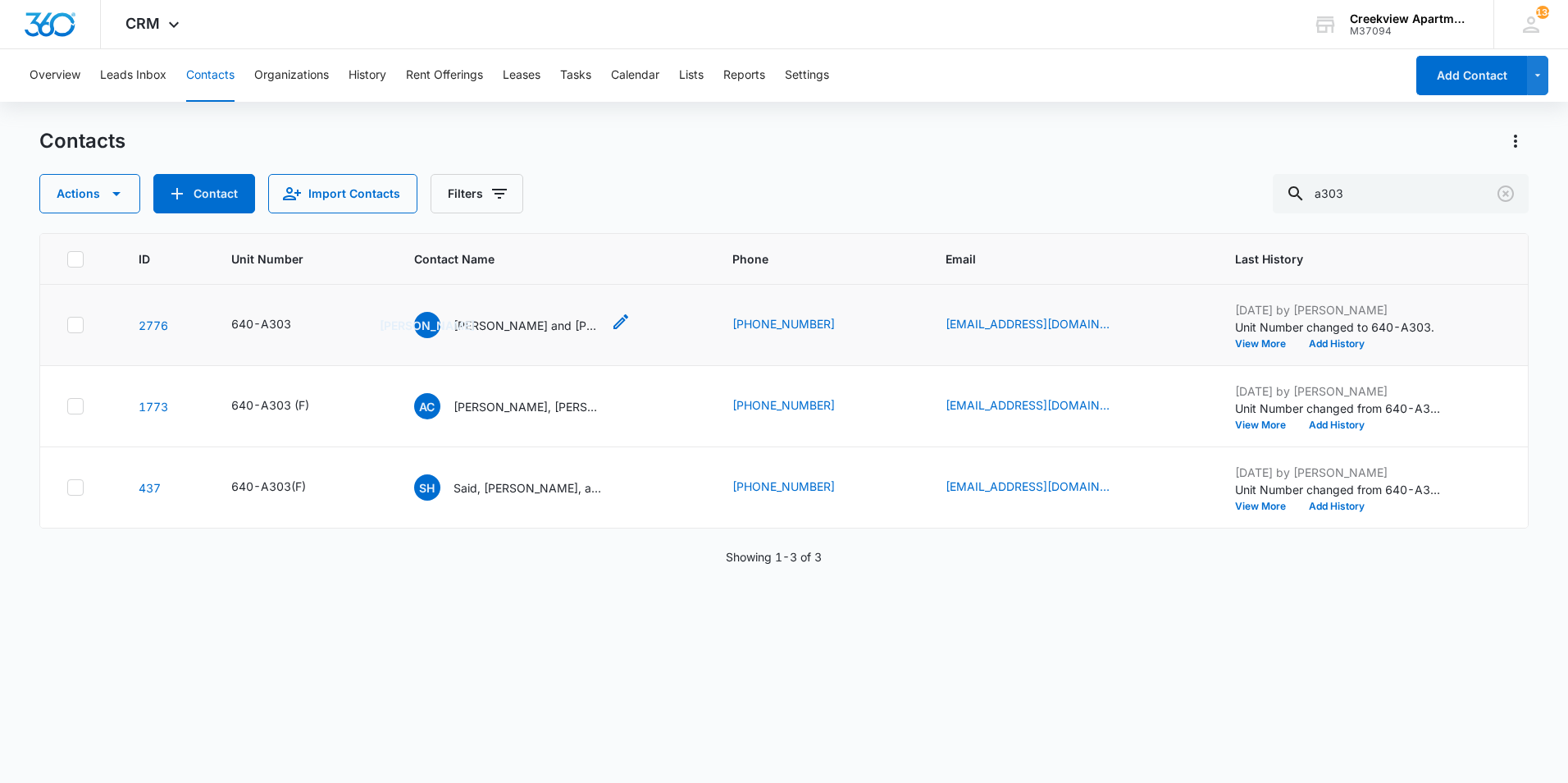
click at [555, 316] on p "Juan and Ashly Mata Cecilia Cazares, Jayden Garcia" at bounding box center [527, 325] width 148 height 17
